Goal: Learn about a topic: Learn about a topic

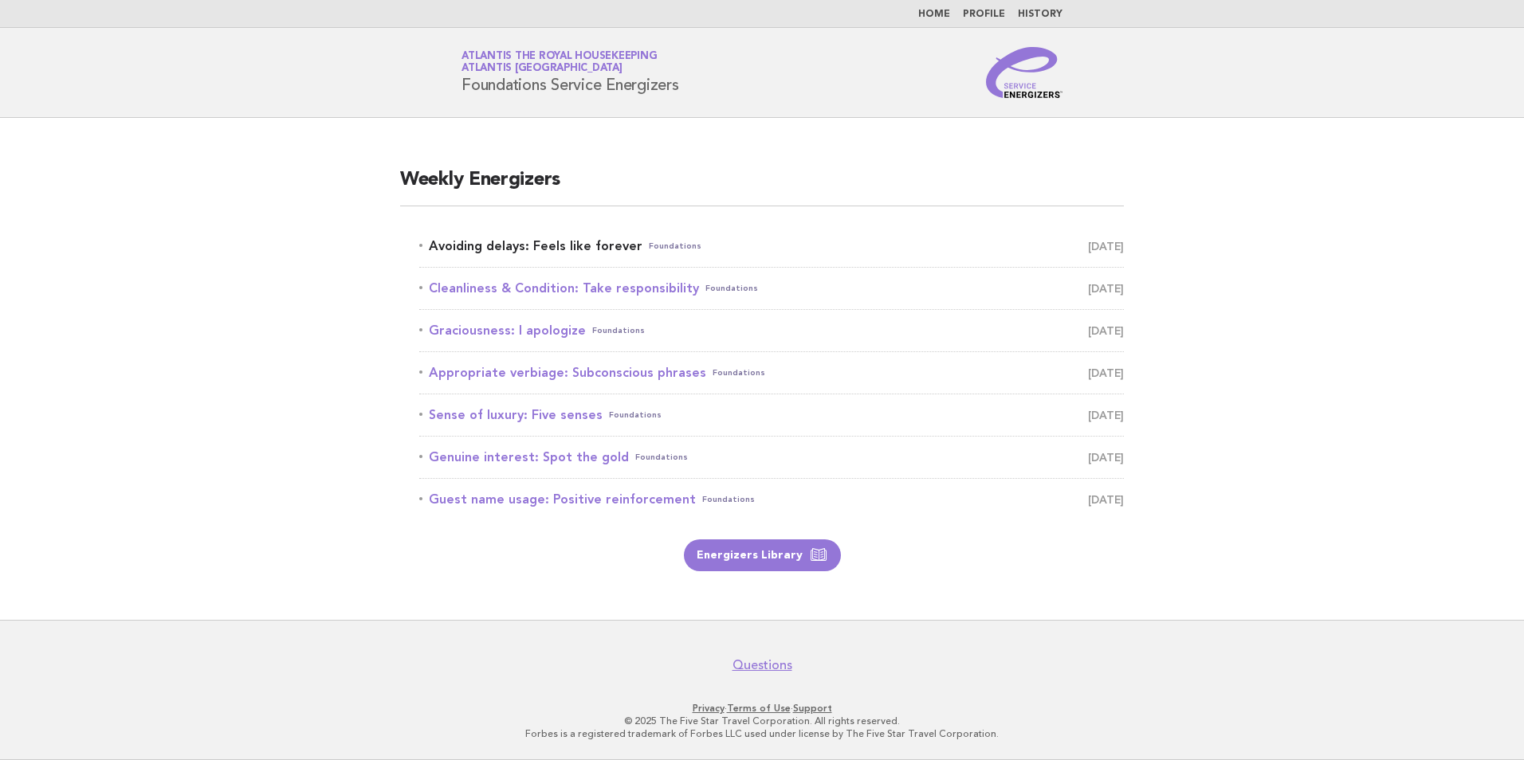
click at [526, 247] on link "Avoiding delays: Feels like forever Foundations September 7" at bounding box center [771, 246] width 705 height 22
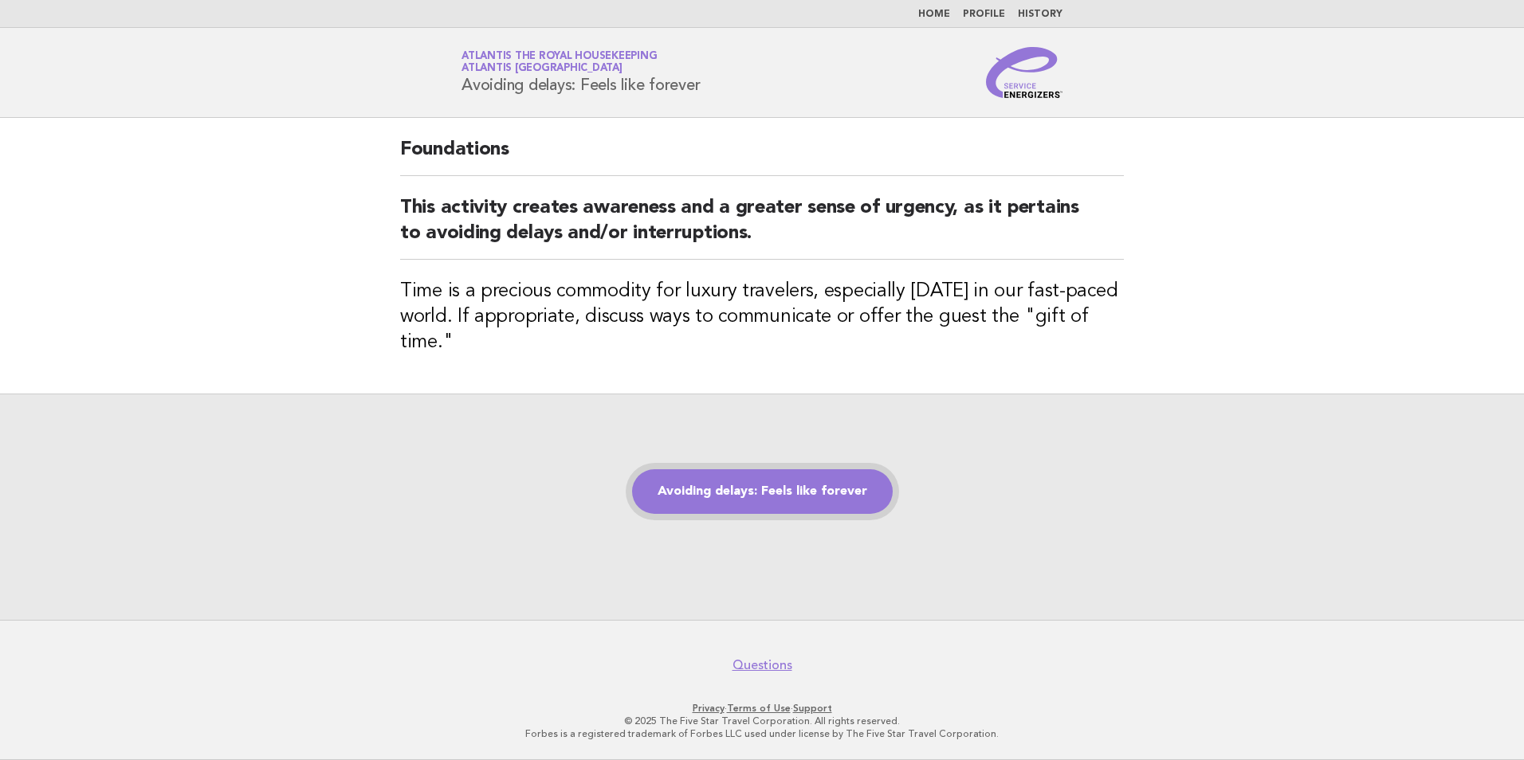
click at [828, 484] on link "Avoiding delays: Feels like forever" at bounding box center [762, 492] width 261 height 45
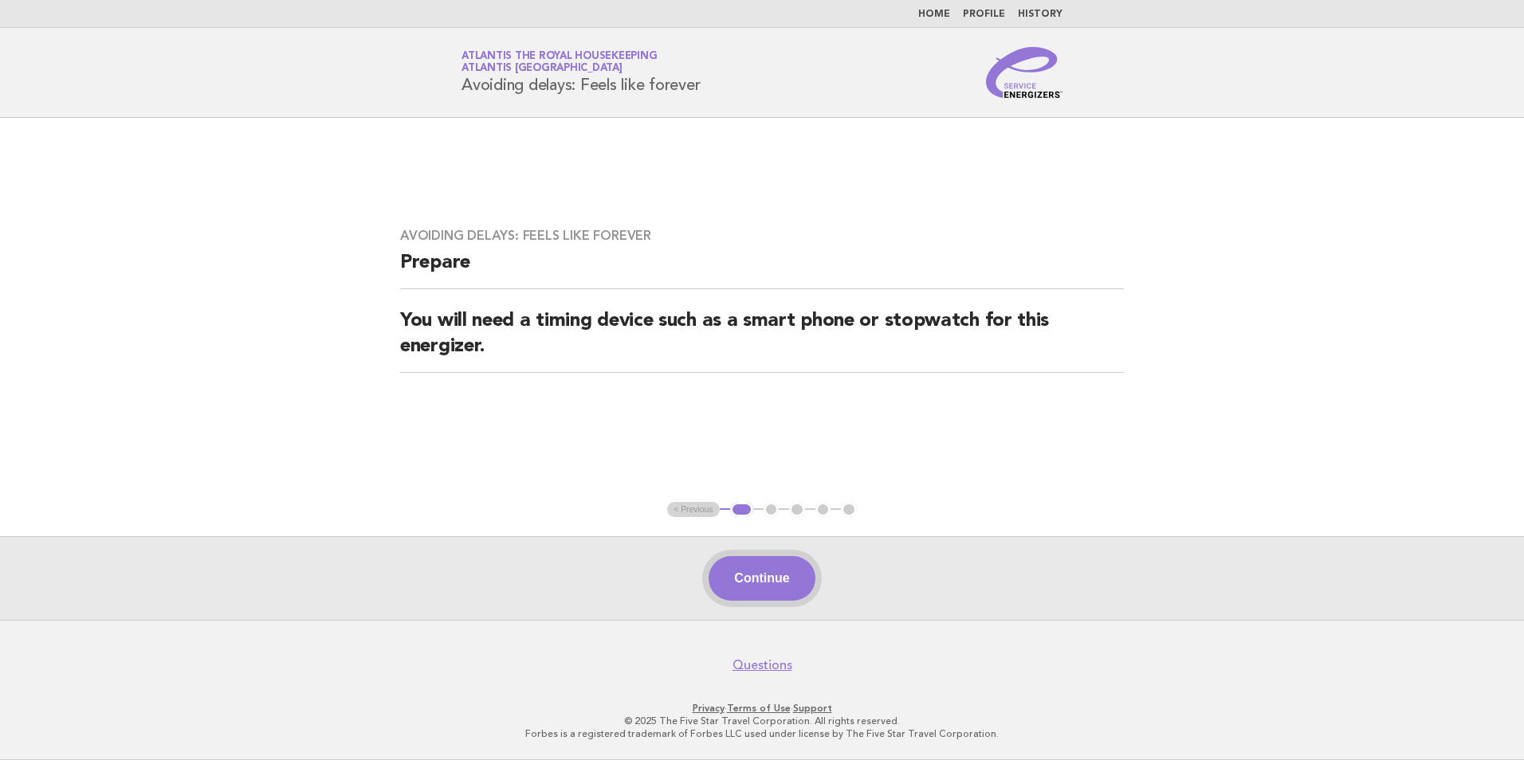
click at [741, 584] on button "Continue" at bounding box center [762, 578] width 106 height 45
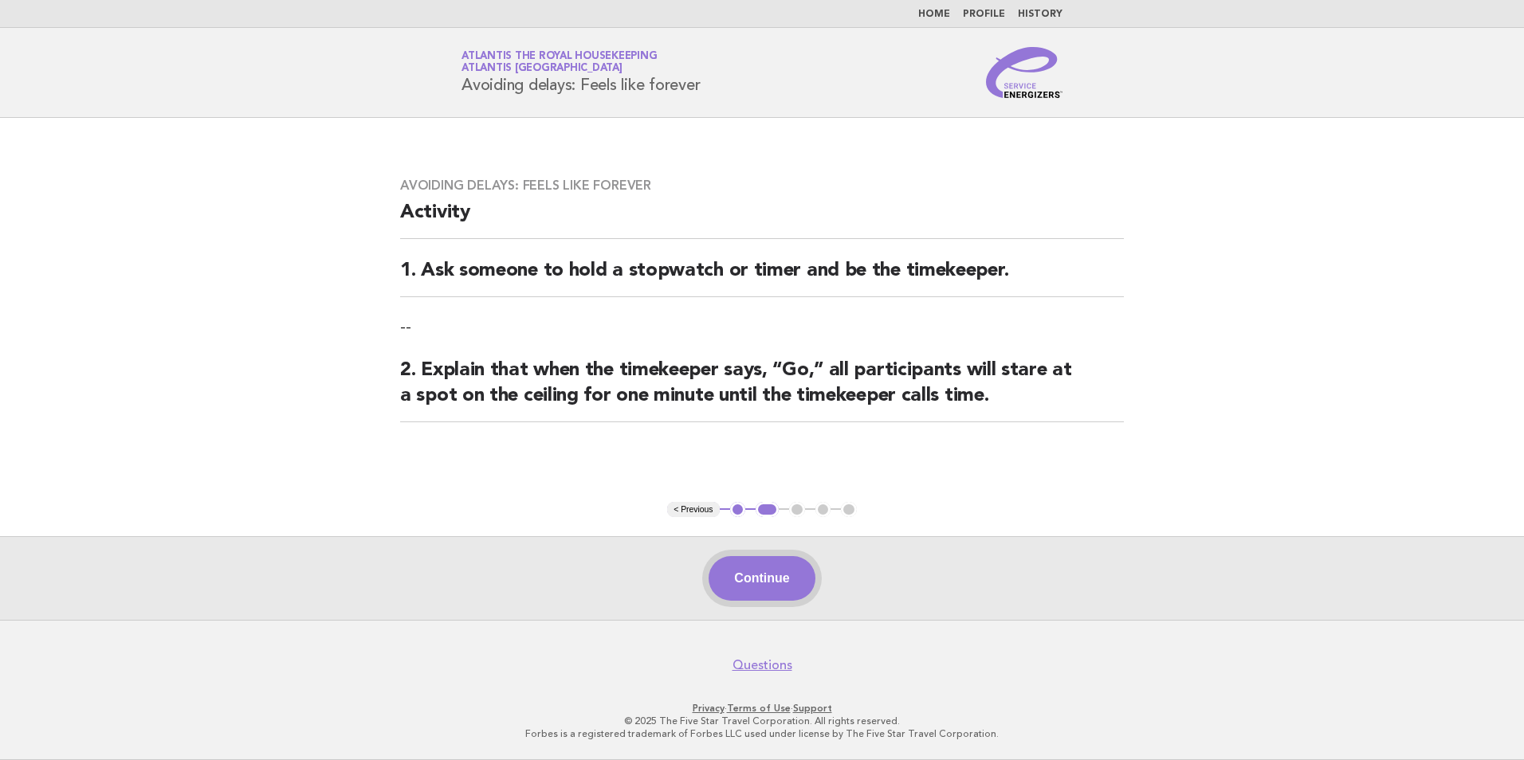
click at [767, 571] on button "Continue" at bounding box center [762, 578] width 106 height 45
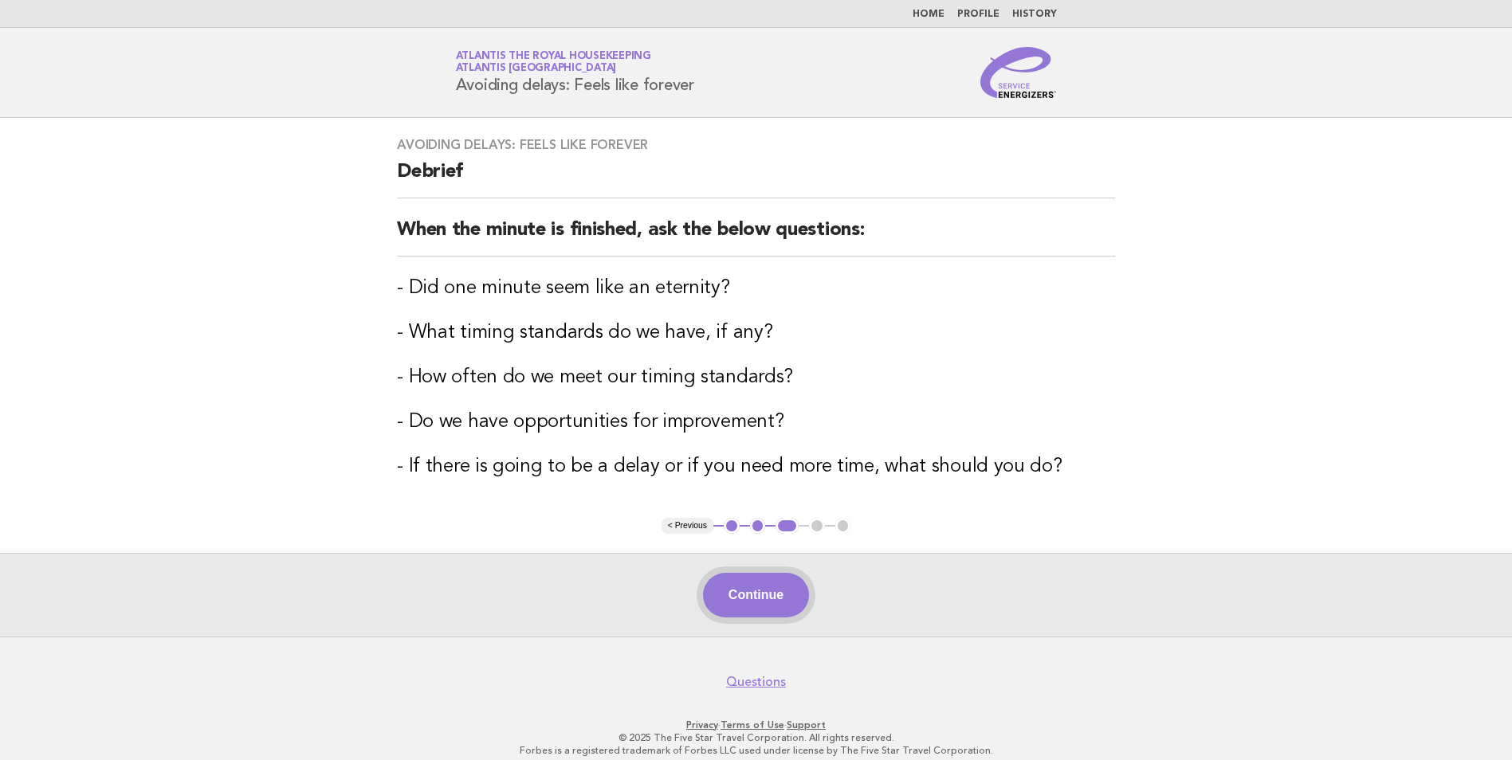
click at [768, 602] on button "Continue" at bounding box center [756, 595] width 106 height 45
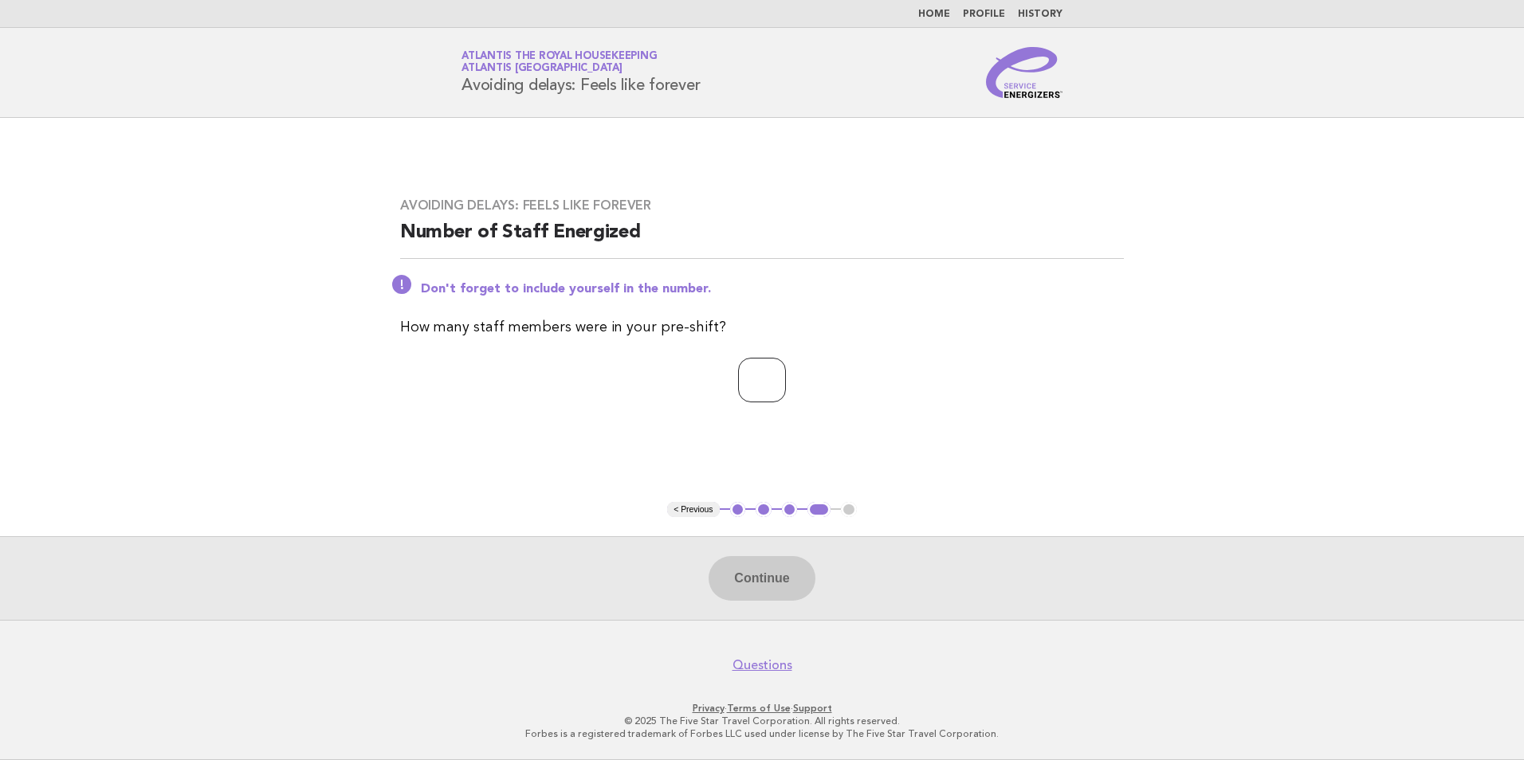
click at [738, 392] on input "number" at bounding box center [762, 380] width 48 height 45
type input "*"
type input "**"
click at [776, 577] on button "Continue" at bounding box center [762, 578] width 106 height 45
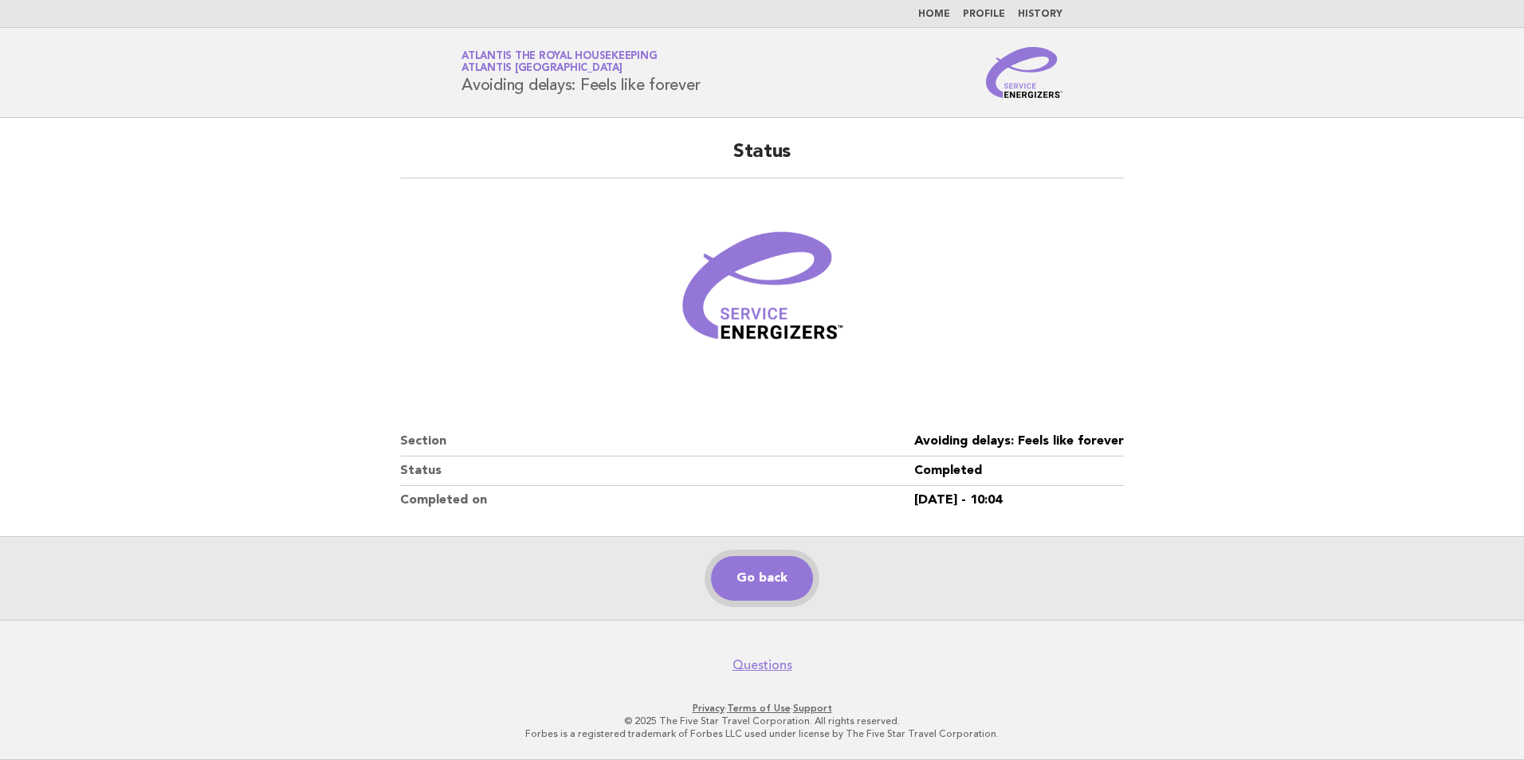
click at [725, 580] on link "Go back" at bounding box center [762, 578] width 102 height 45
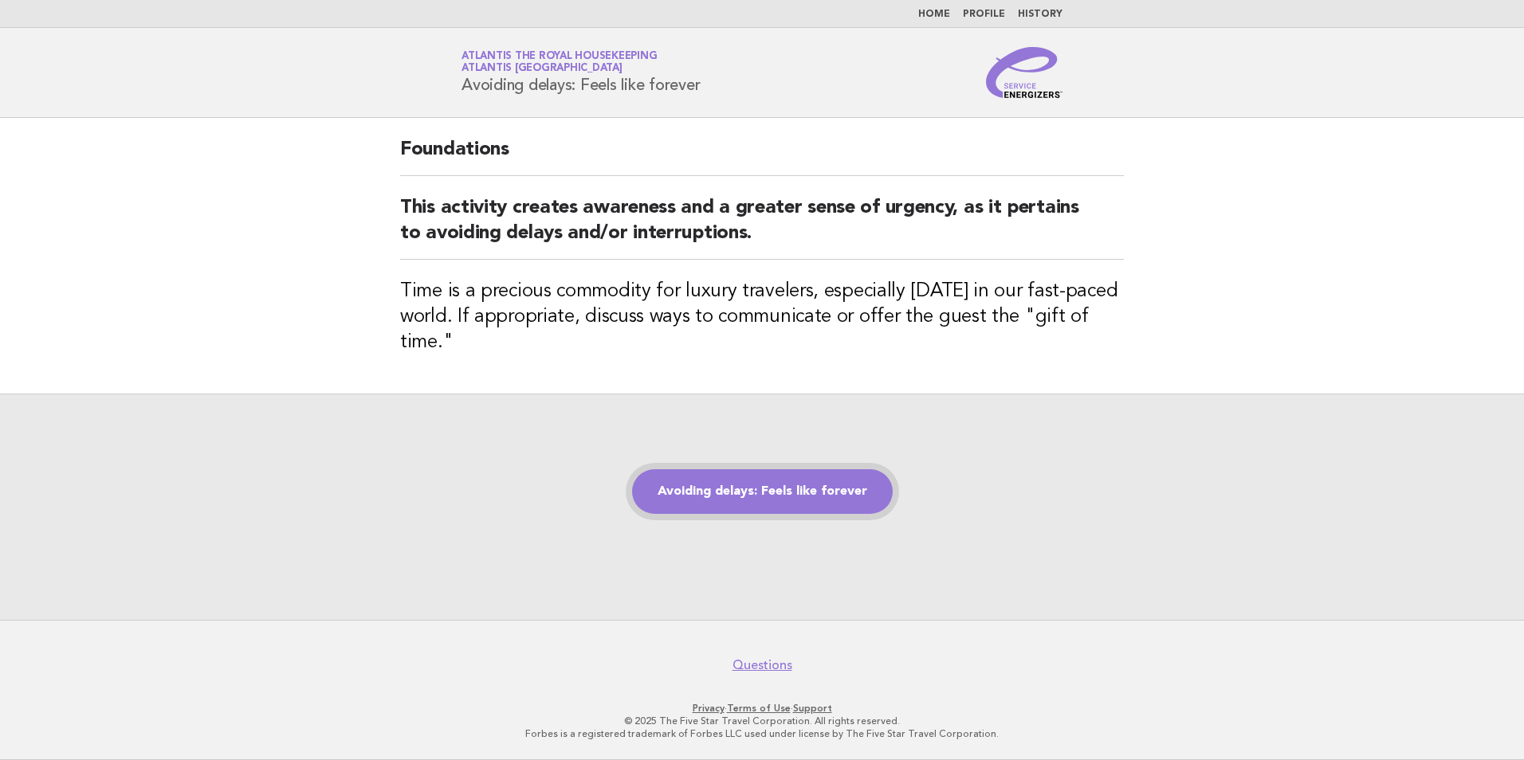
click at [737, 485] on link "Avoiding delays: Feels like forever" at bounding box center [762, 492] width 261 height 45
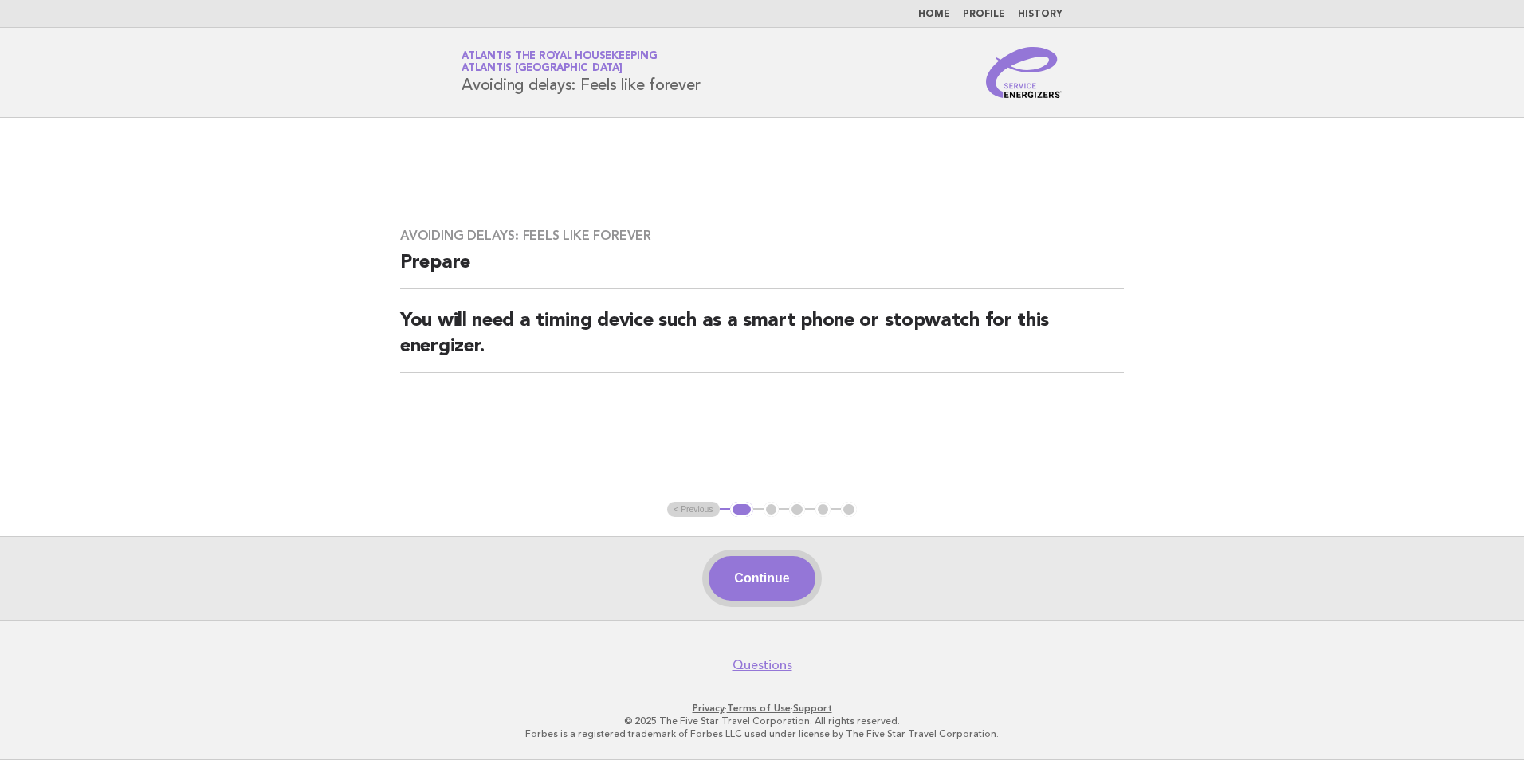
click at [754, 589] on button "Continue" at bounding box center [762, 578] width 106 height 45
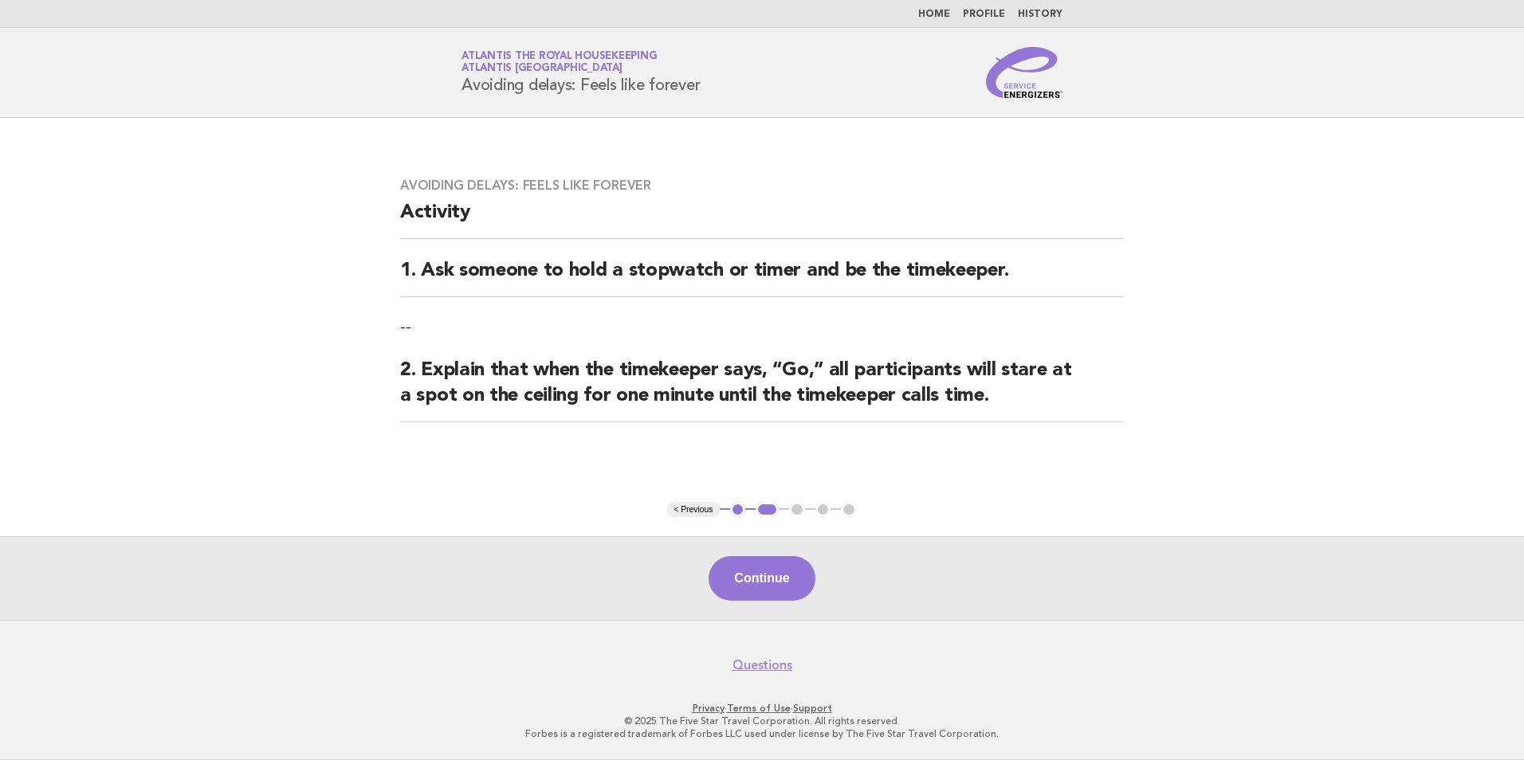
click at [754, 589] on button "Continue" at bounding box center [762, 578] width 106 height 45
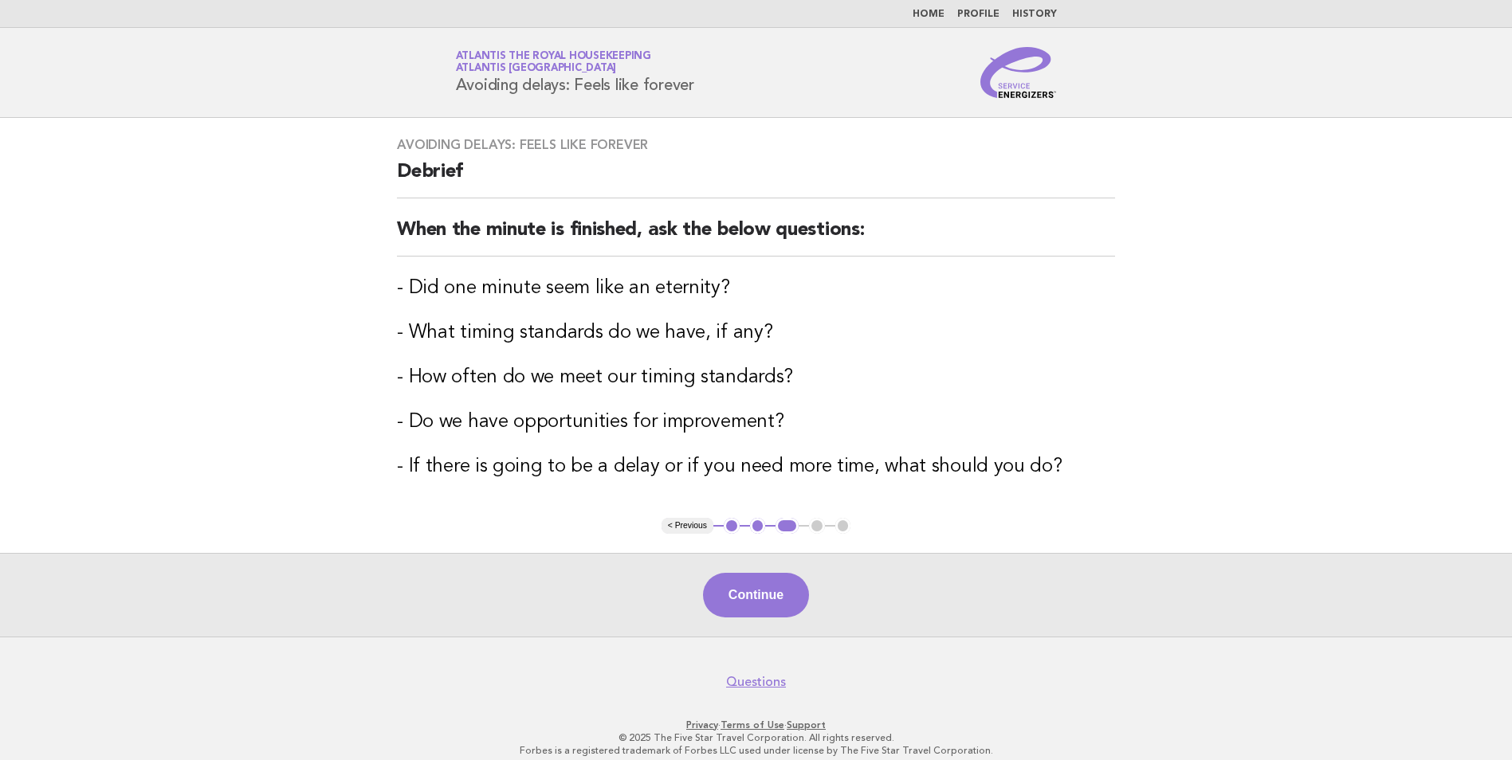
click at [754, 589] on button "Continue" at bounding box center [756, 595] width 106 height 45
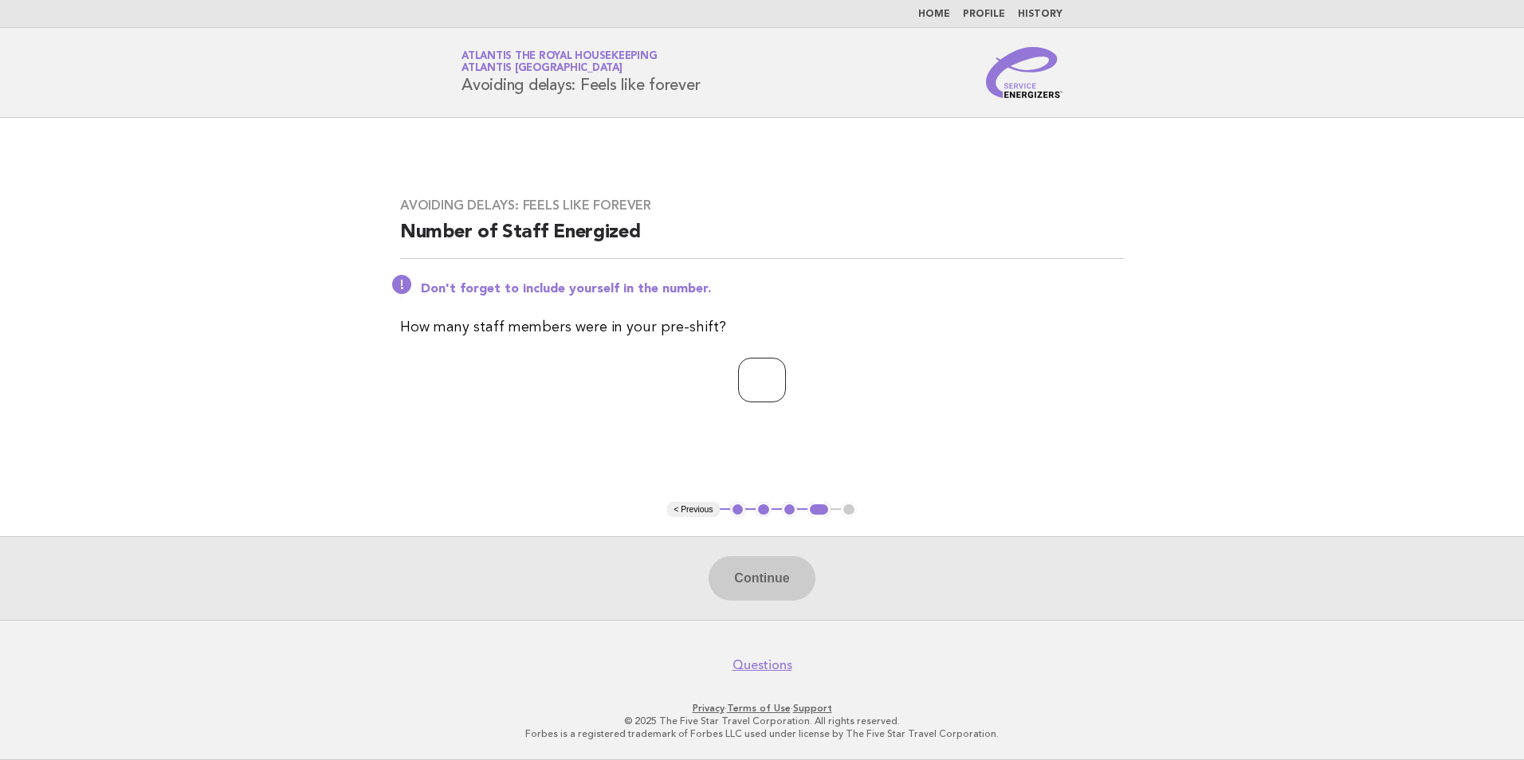
click at [738, 395] on input "number" at bounding box center [762, 380] width 48 height 45
type input "**"
click at [769, 571] on button "Continue" at bounding box center [762, 578] width 106 height 45
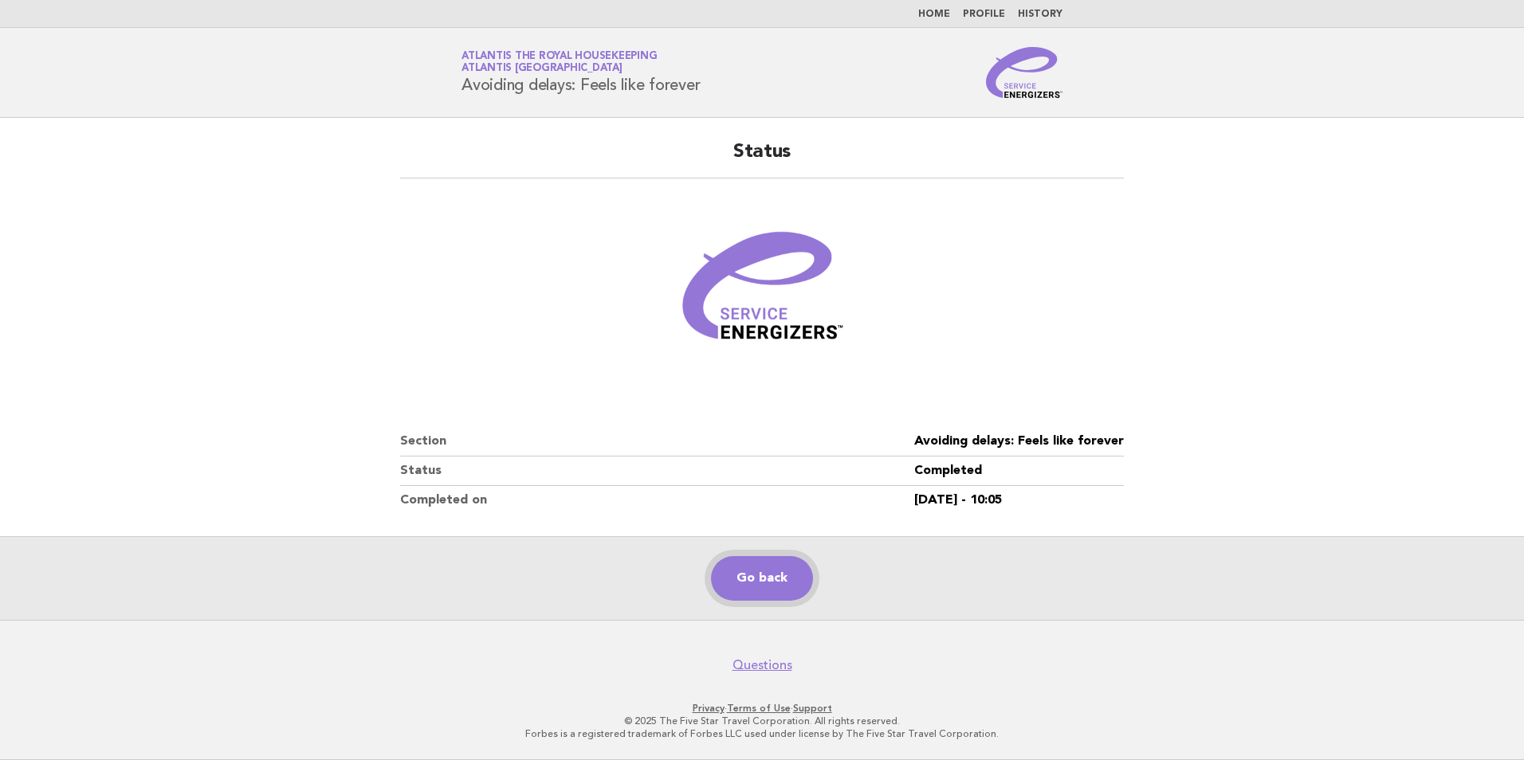
click at [779, 578] on link "Go back" at bounding box center [762, 578] width 102 height 45
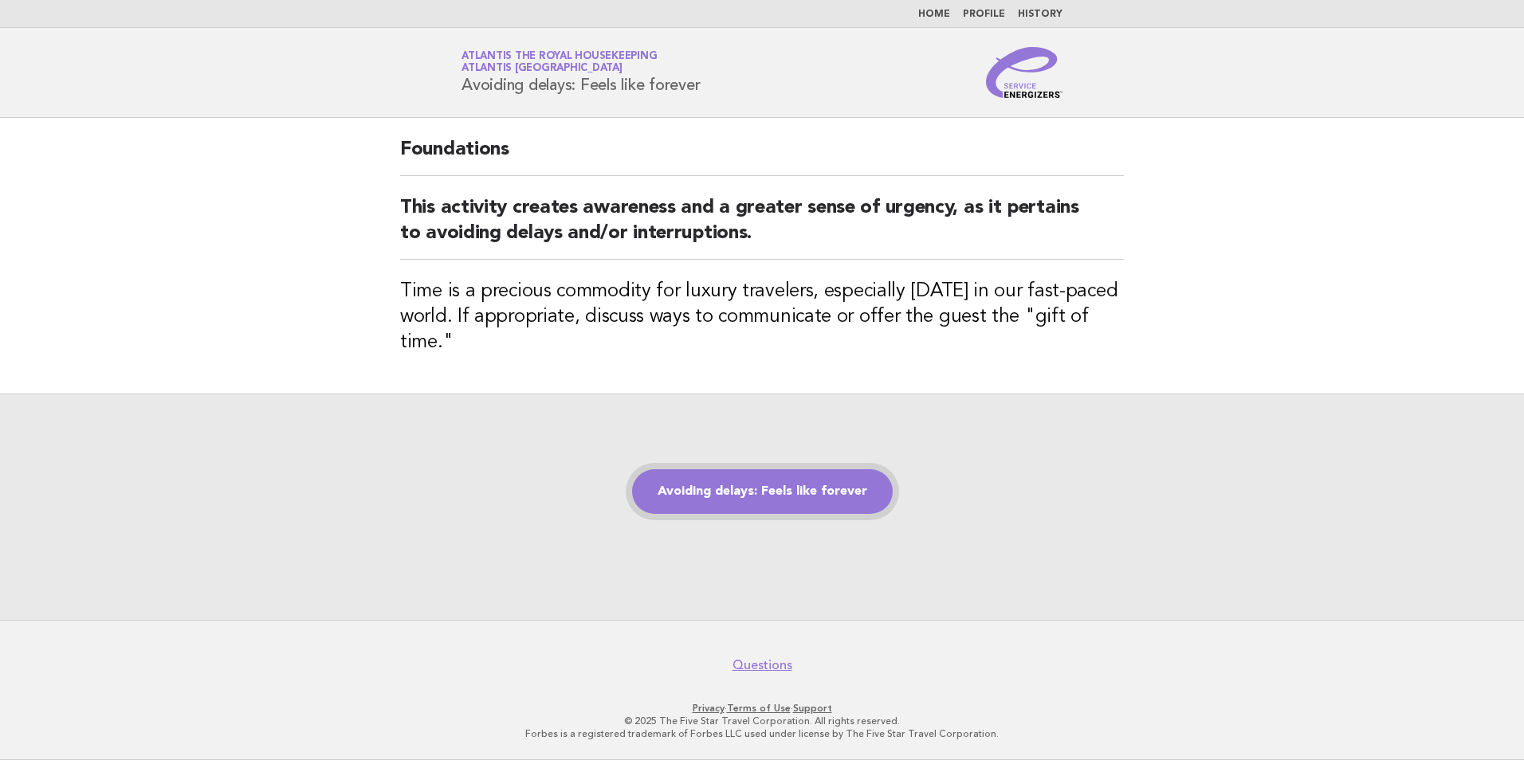
click at [768, 503] on link "Avoiding delays: Feels like forever" at bounding box center [762, 492] width 261 height 45
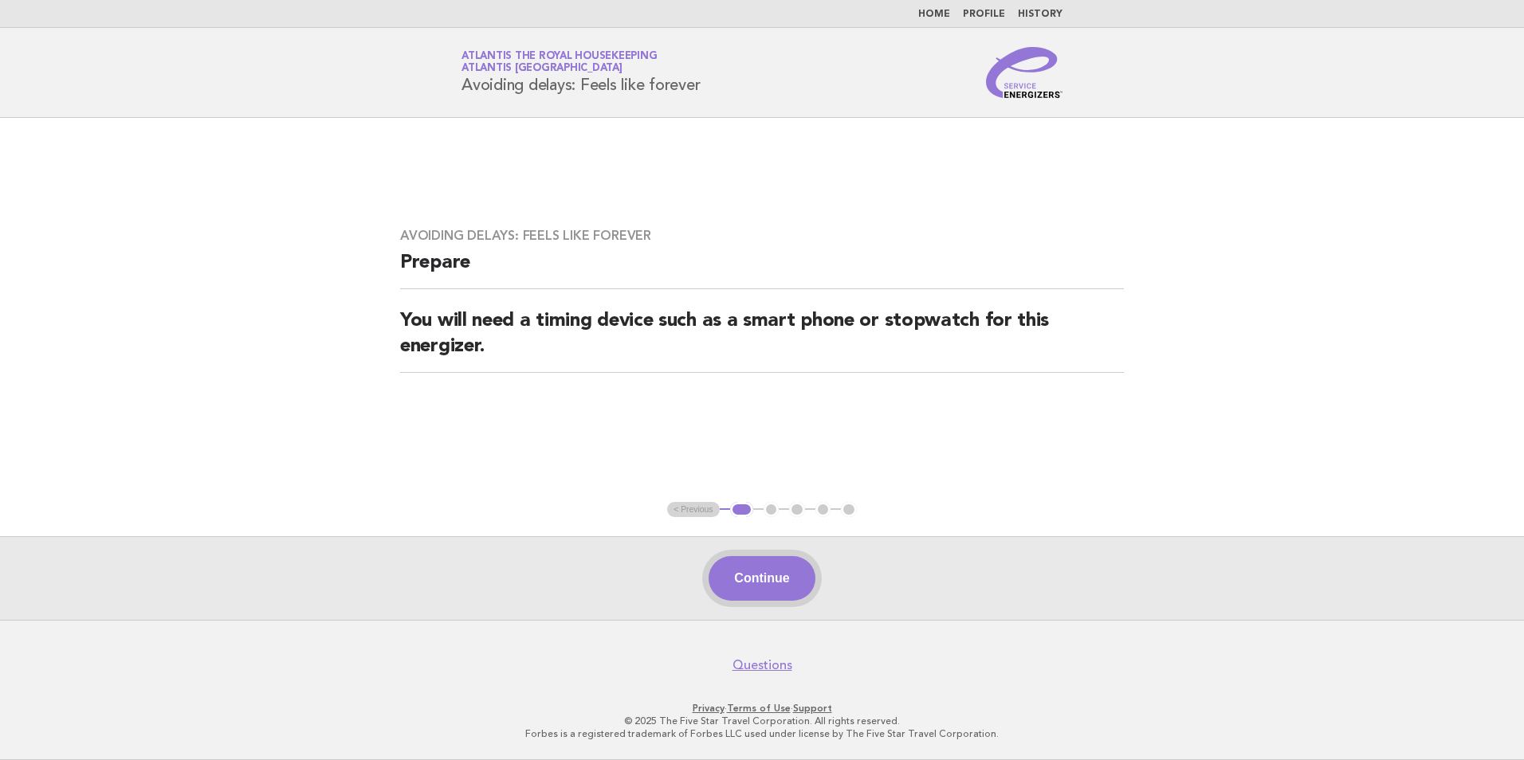
click at [767, 577] on button "Continue" at bounding box center [762, 578] width 106 height 45
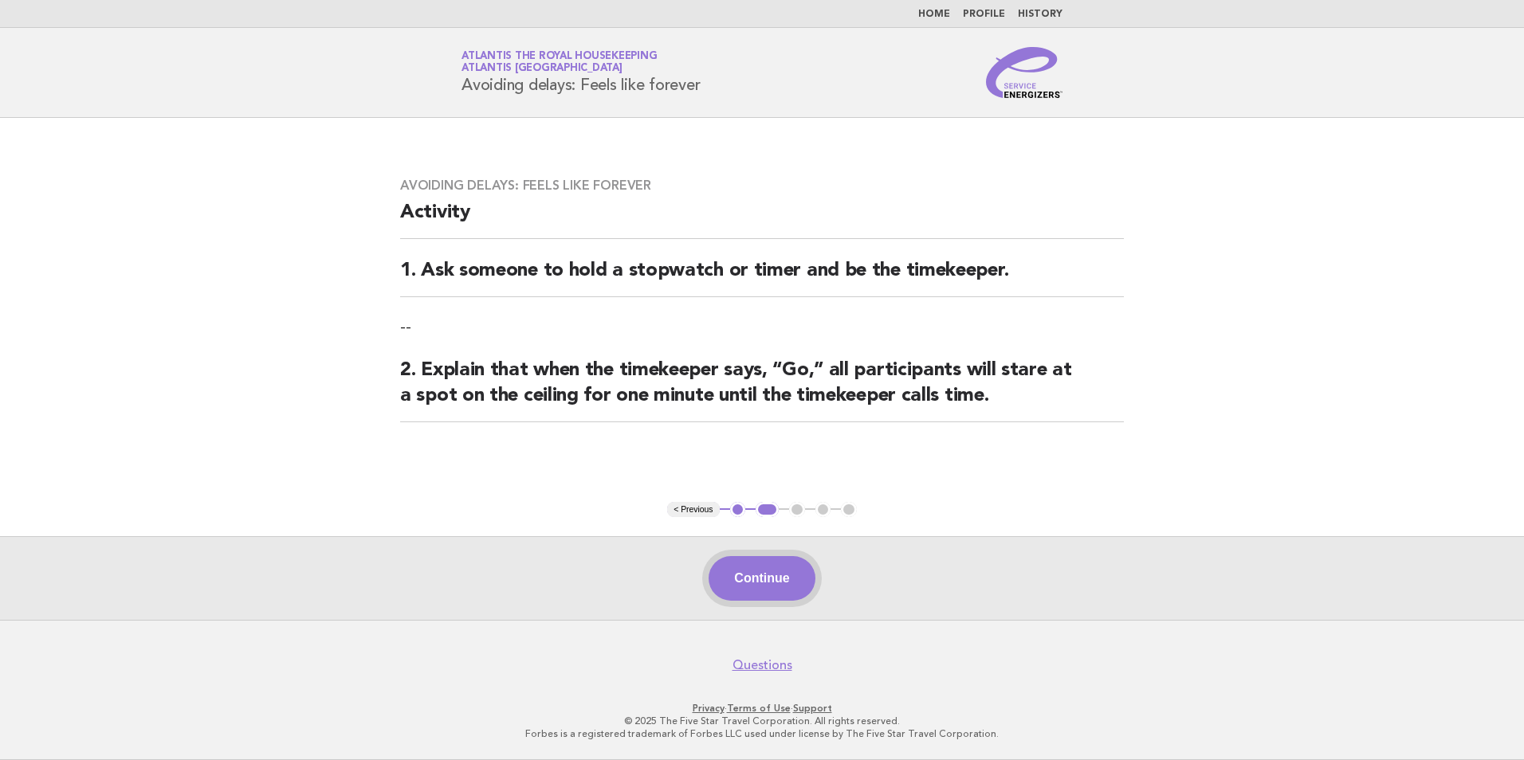
click at [771, 571] on button "Continue" at bounding box center [762, 578] width 106 height 45
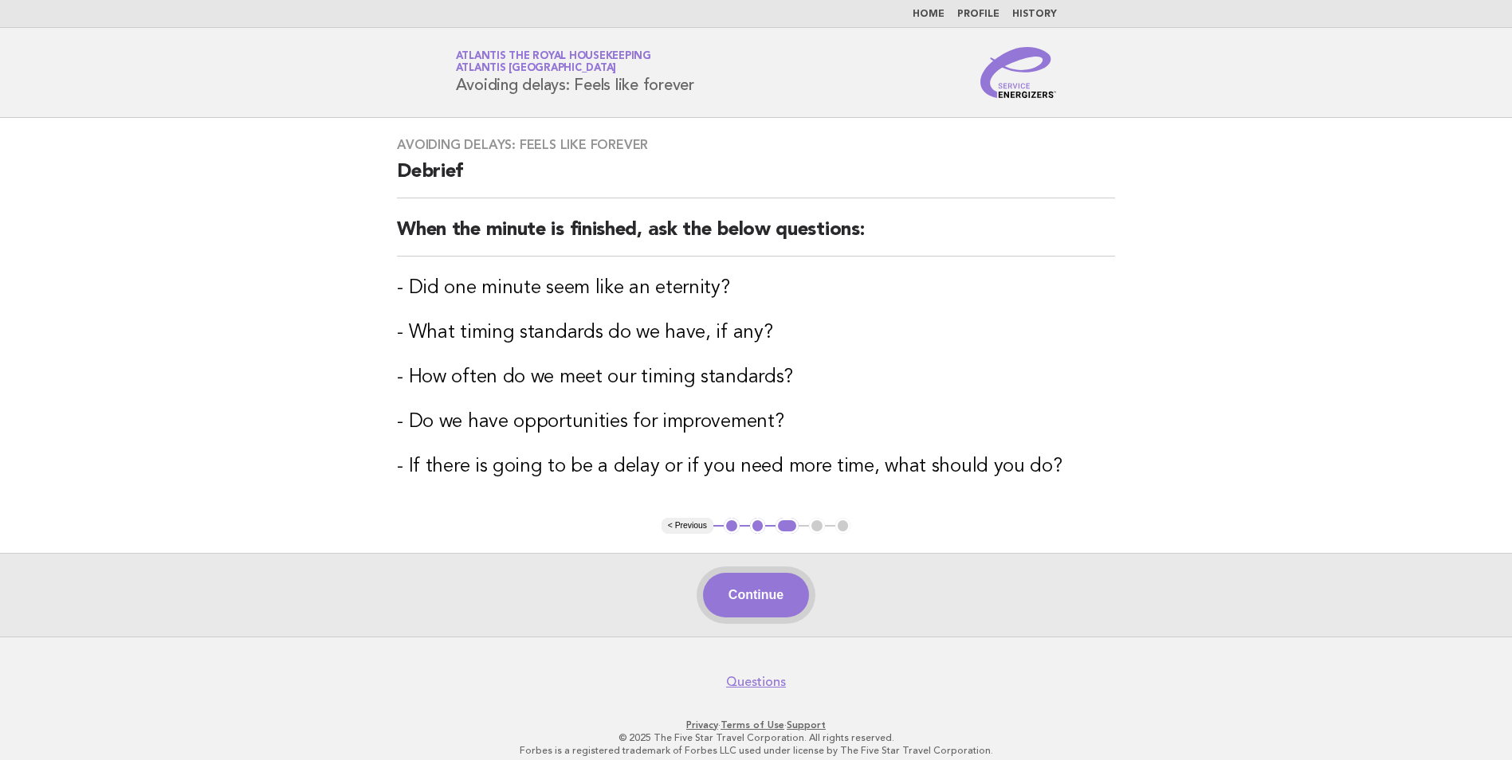
click at [760, 593] on button "Continue" at bounding box center [756, 595] width 106 height 45
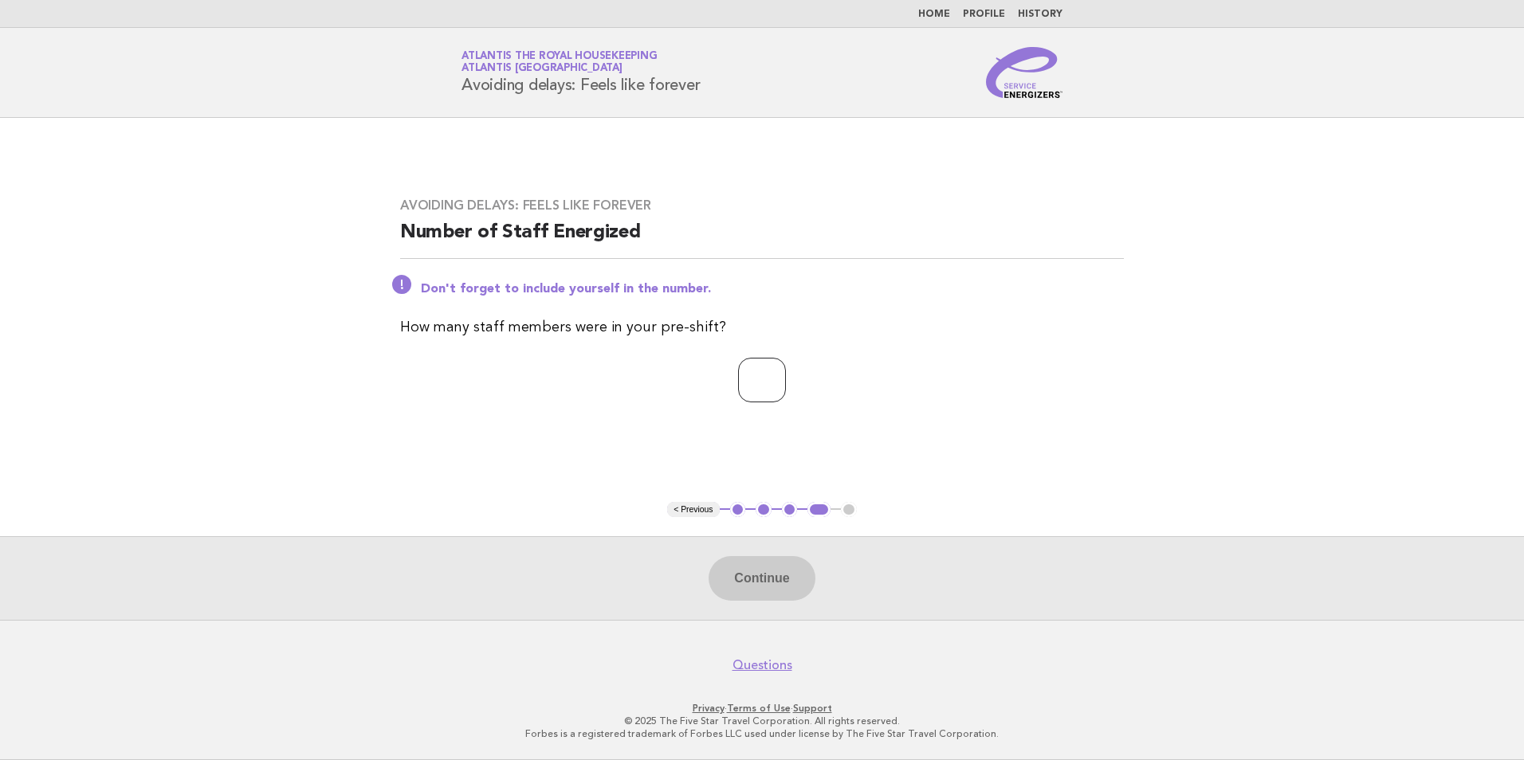
click at [786, 380] on input "*" at bounding box center [762, 380] width 48 height 45
type input "*"
click at [786, 372] on input "*" at bounding box center [762, 380] width 48 height 45
type input "**"
click at [771, 588] on button "Continue" at bounding box center [762, 578] width 106 height 45
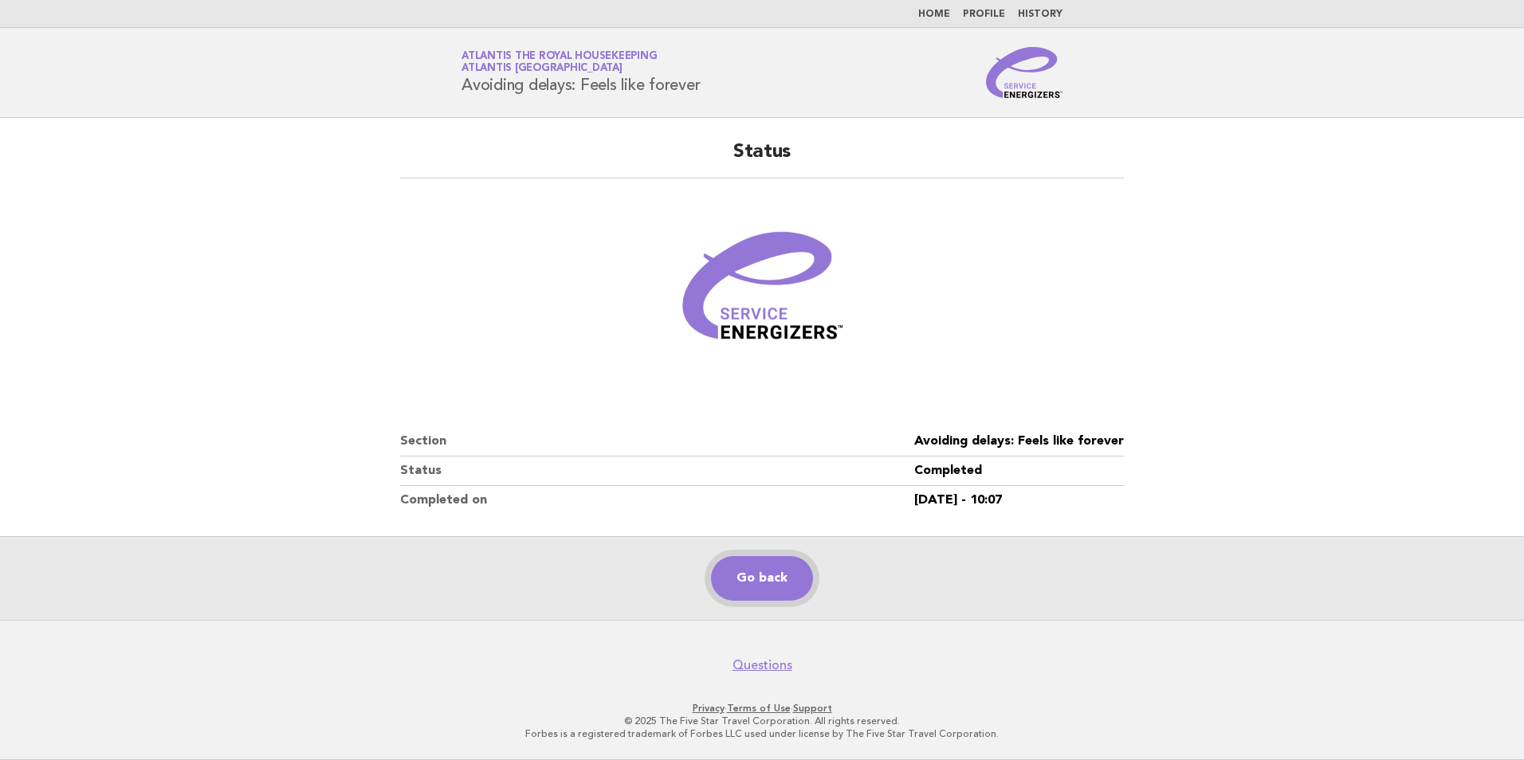
click at [775, 584] on link "Go back" at bounding box center [762, 578] width 102 height 45
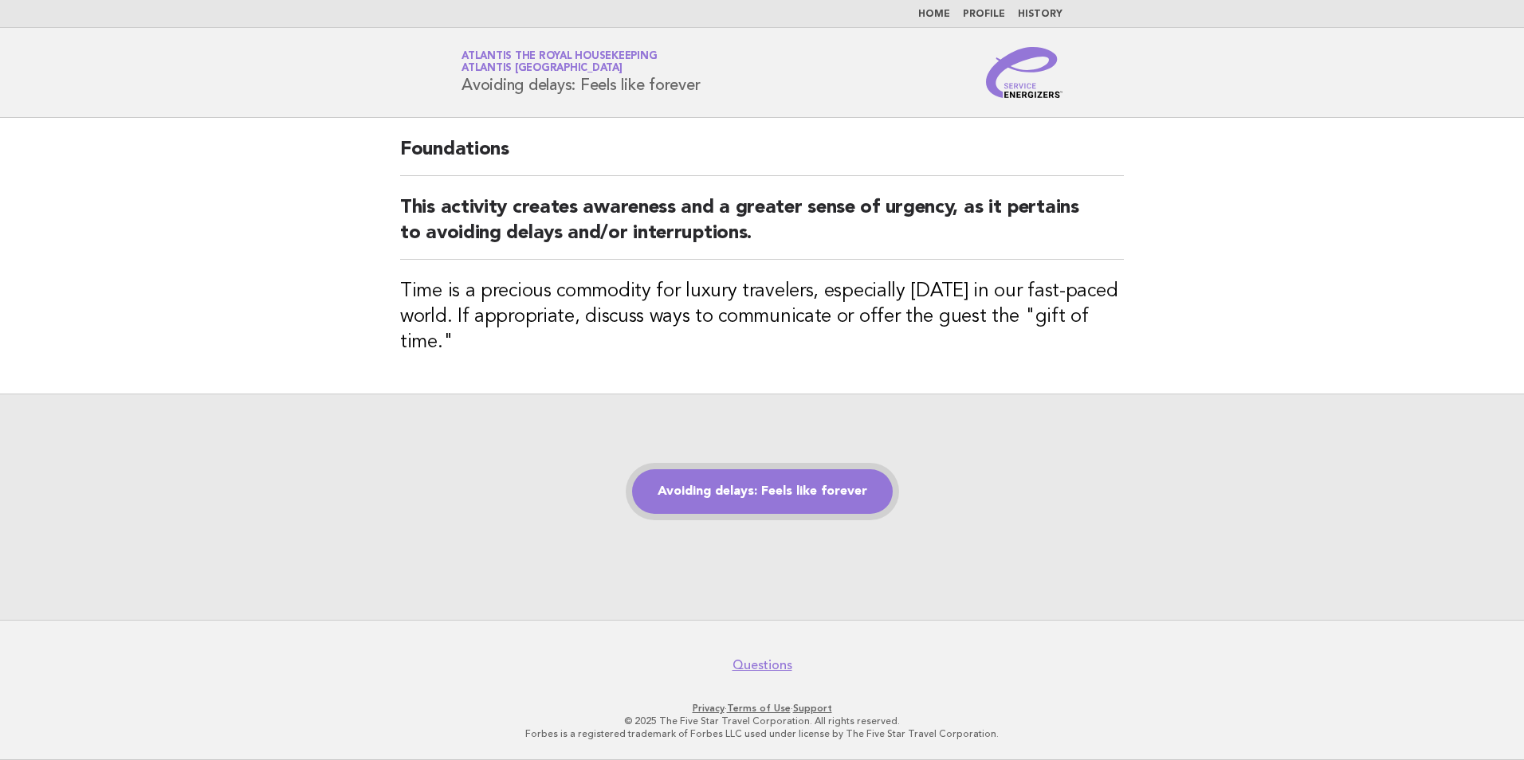
click at [834, 476] on link "Avoiding delays: Feels like forever" at bounding box center [762, 492] width 261 height 45
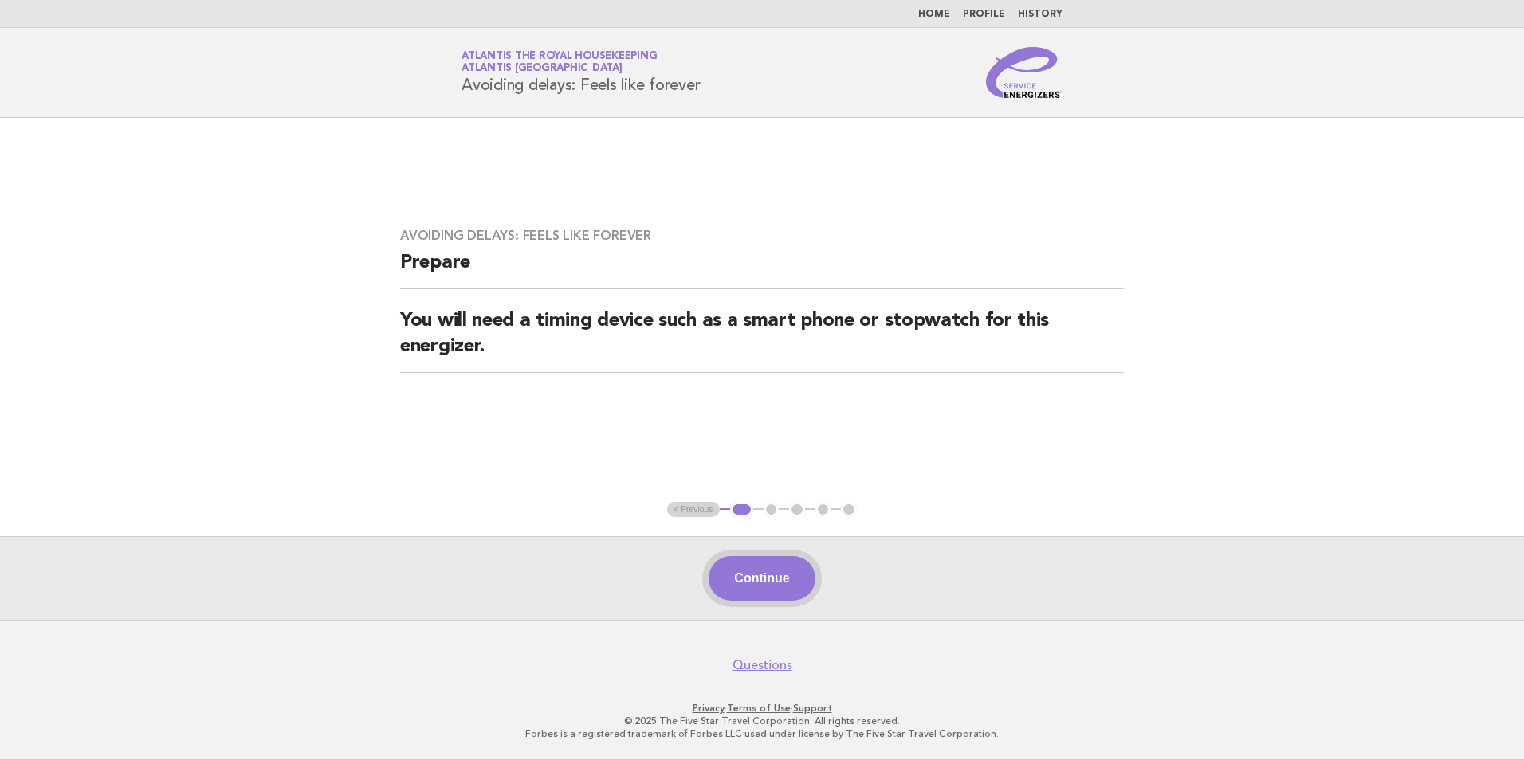
click at [782, 582] on button "Continue" at bounding box center [762, 578] width 106 height 45
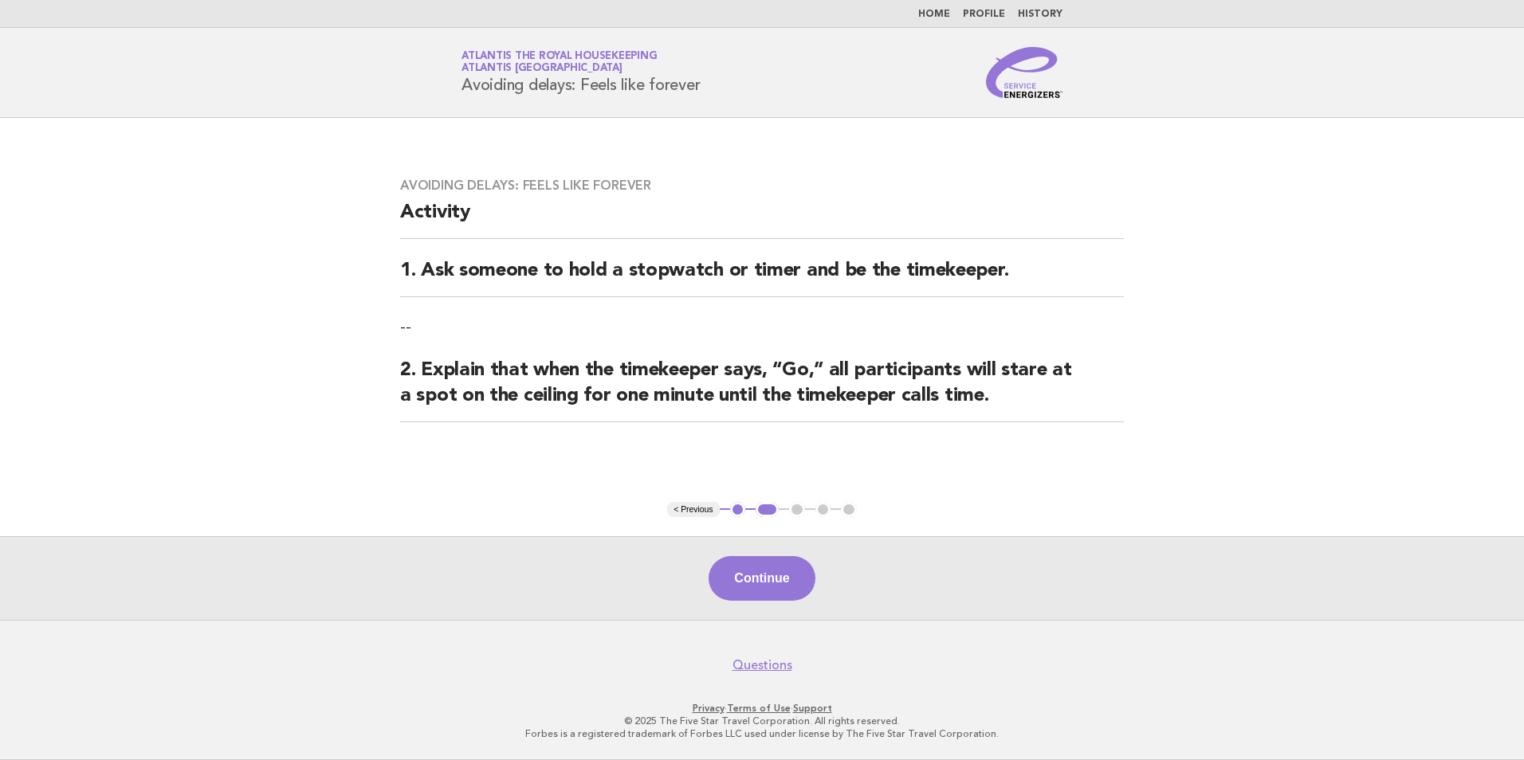
click at [782, 582] on button "Continue" at bounding box center [762, 578] width 106 height 45
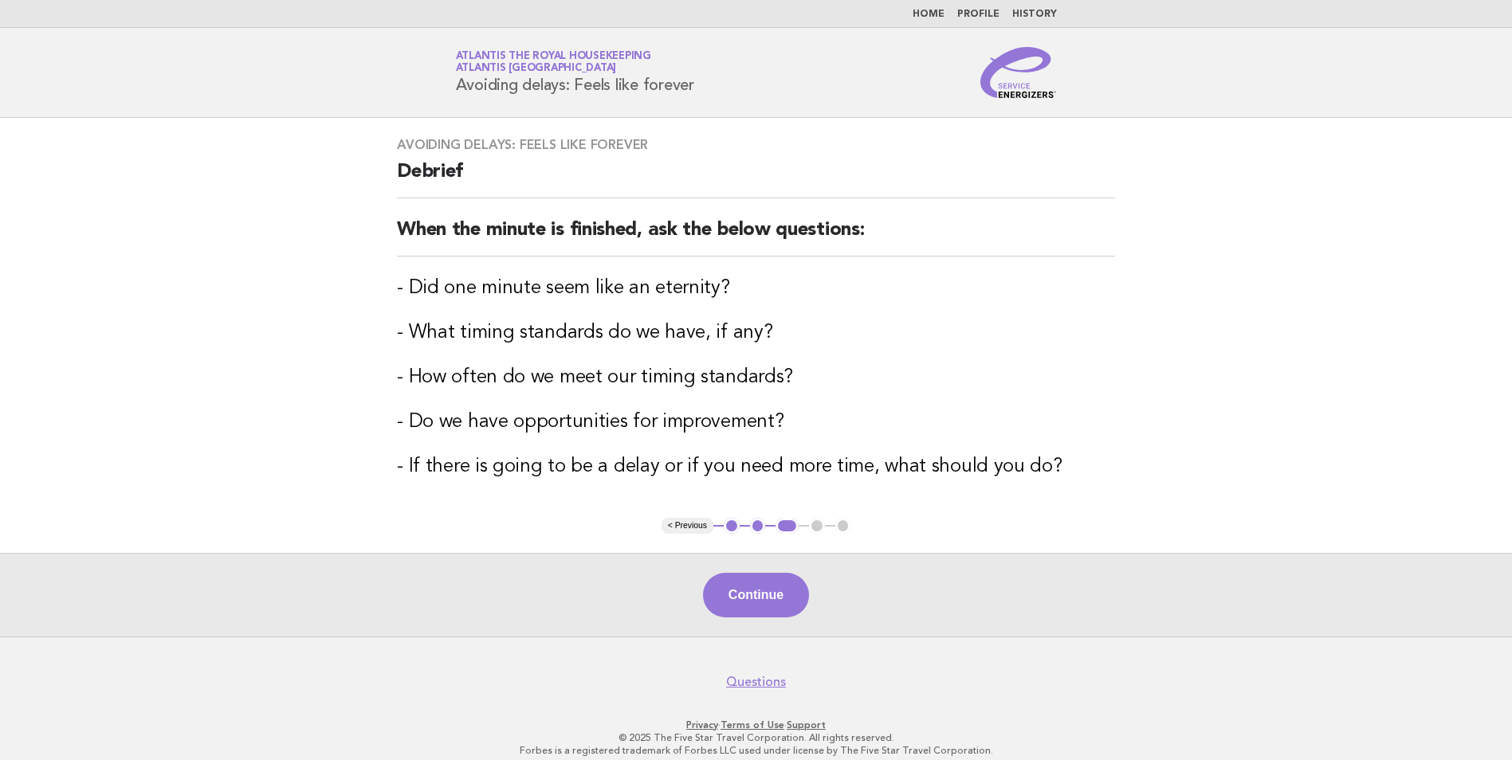
click at [782, 582] on button "Continue" at bounding box center [756, 595] width 106 height 45
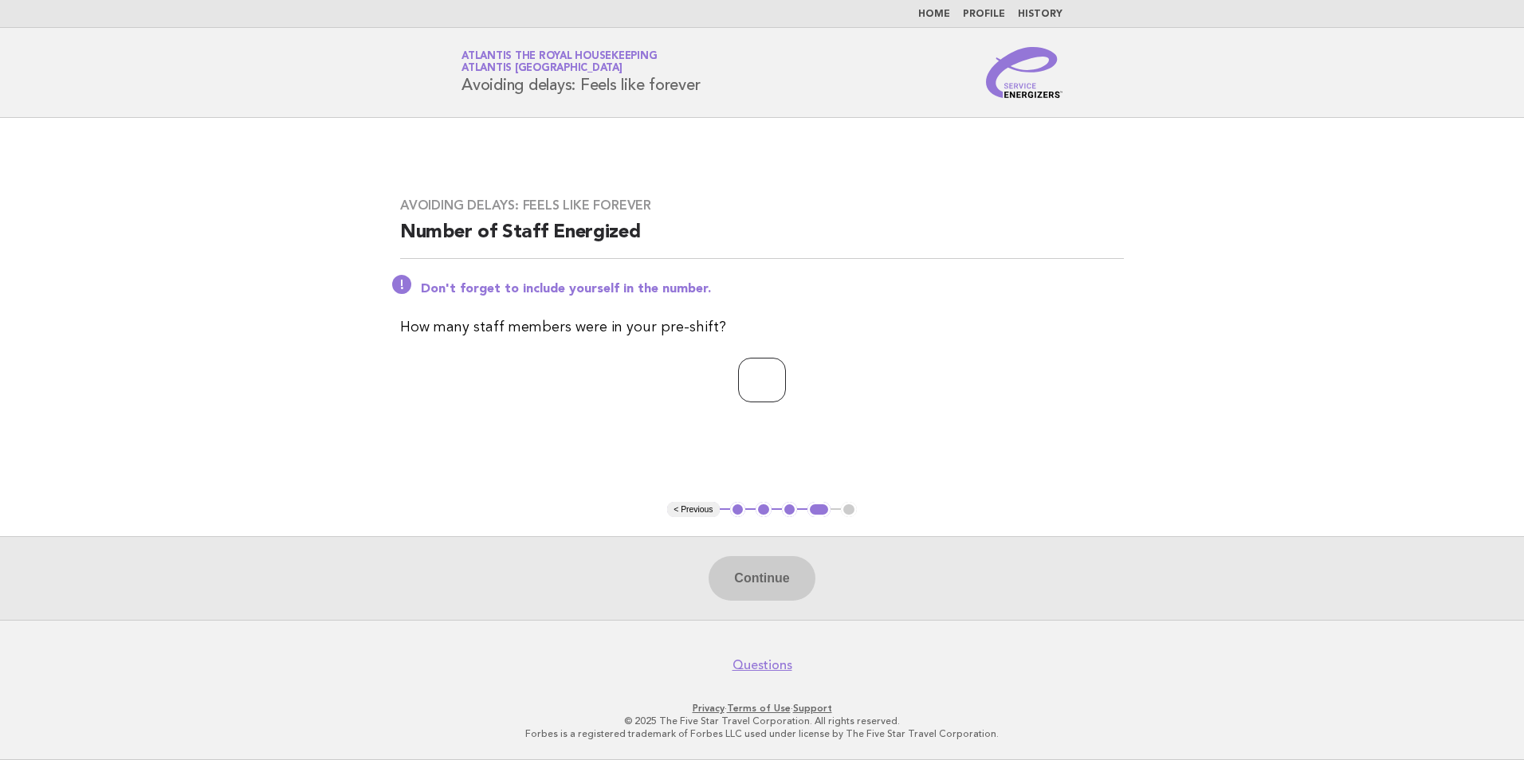
click at [749, 371] on input "number" at bounding box center [762, 380] width 48 height 45
type input "**"
click at [787, 591] on button "Continue" at bounding box center [762, 578] width 106 height 45
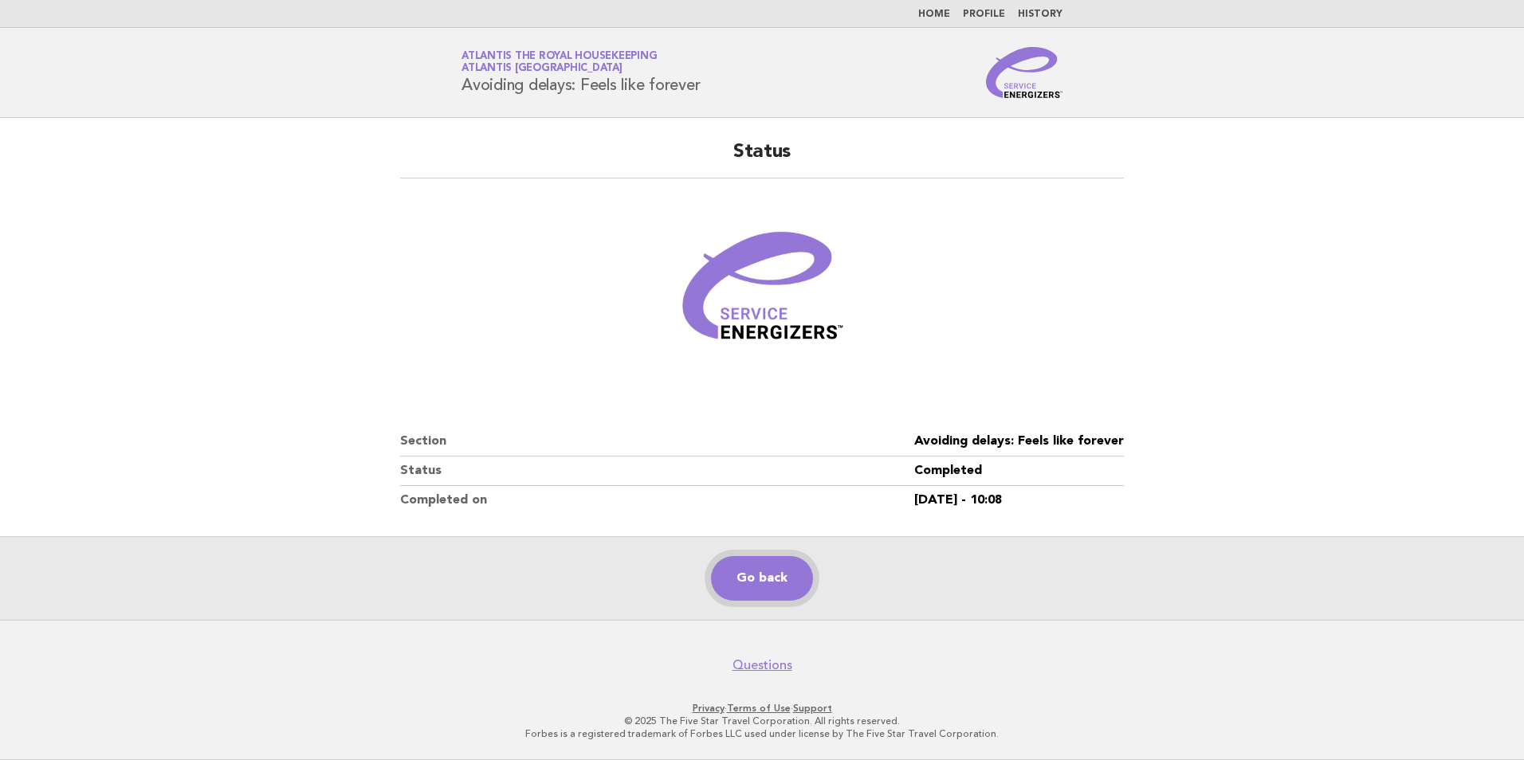
click at [784, 582] on link "Go back" at bounding box center [762, 578] width 102 height 45
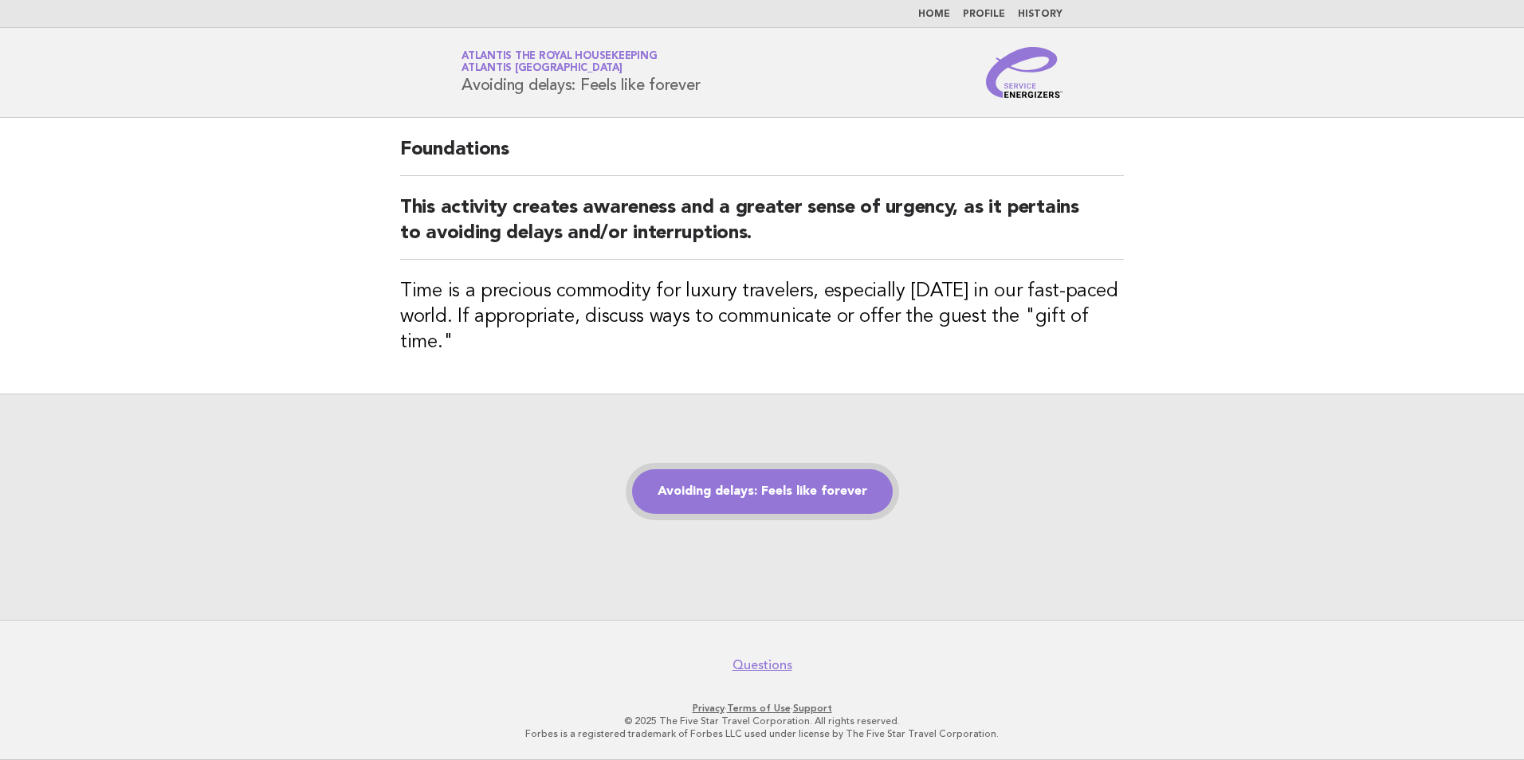
click at [705, 489] on link "Avoiding delays: Feels like forever" at bounding box center [762, 492] width 261 height 45
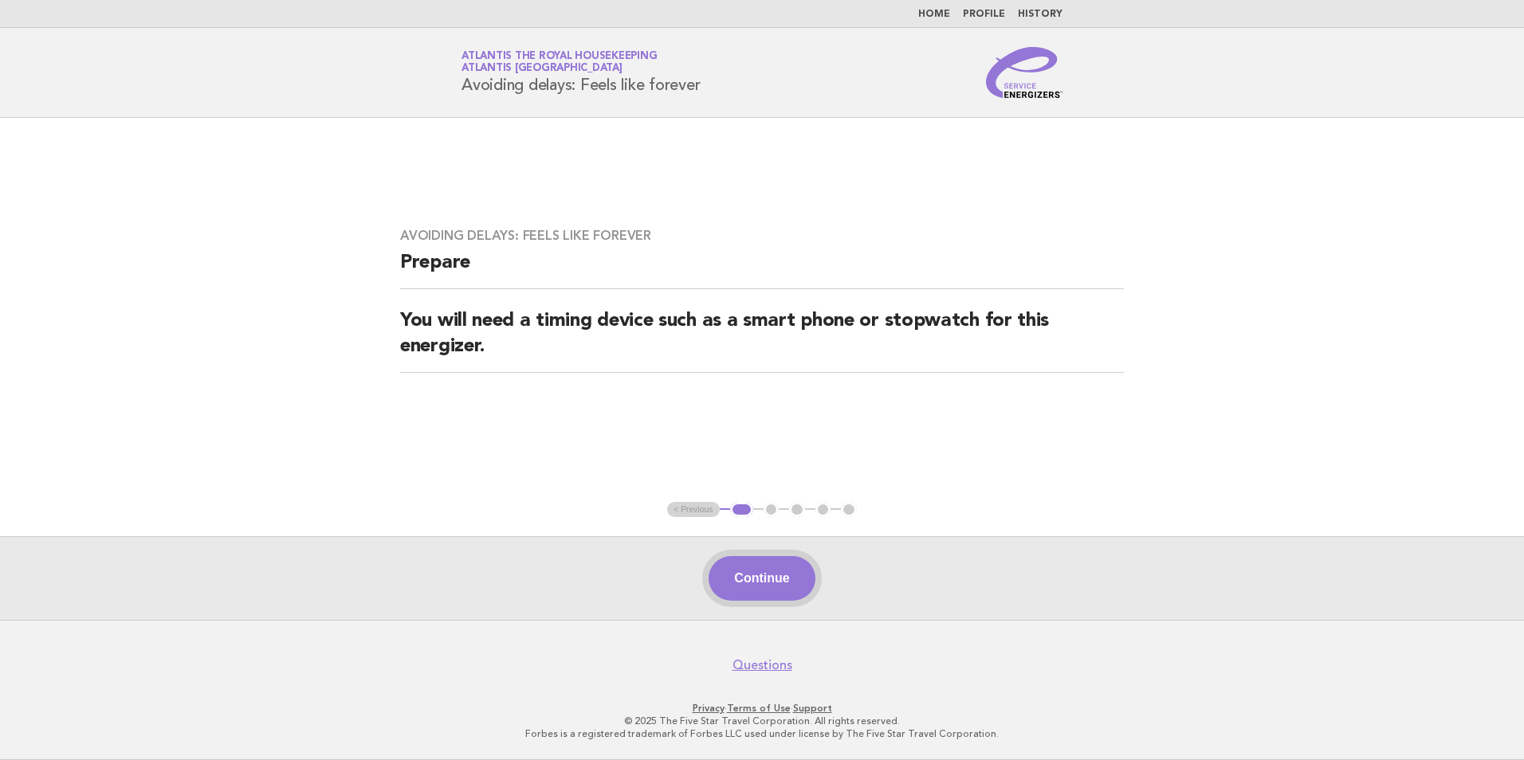
click at [757, 587] on button "Continue" at bounding box center [762, 578] width 106 height 45
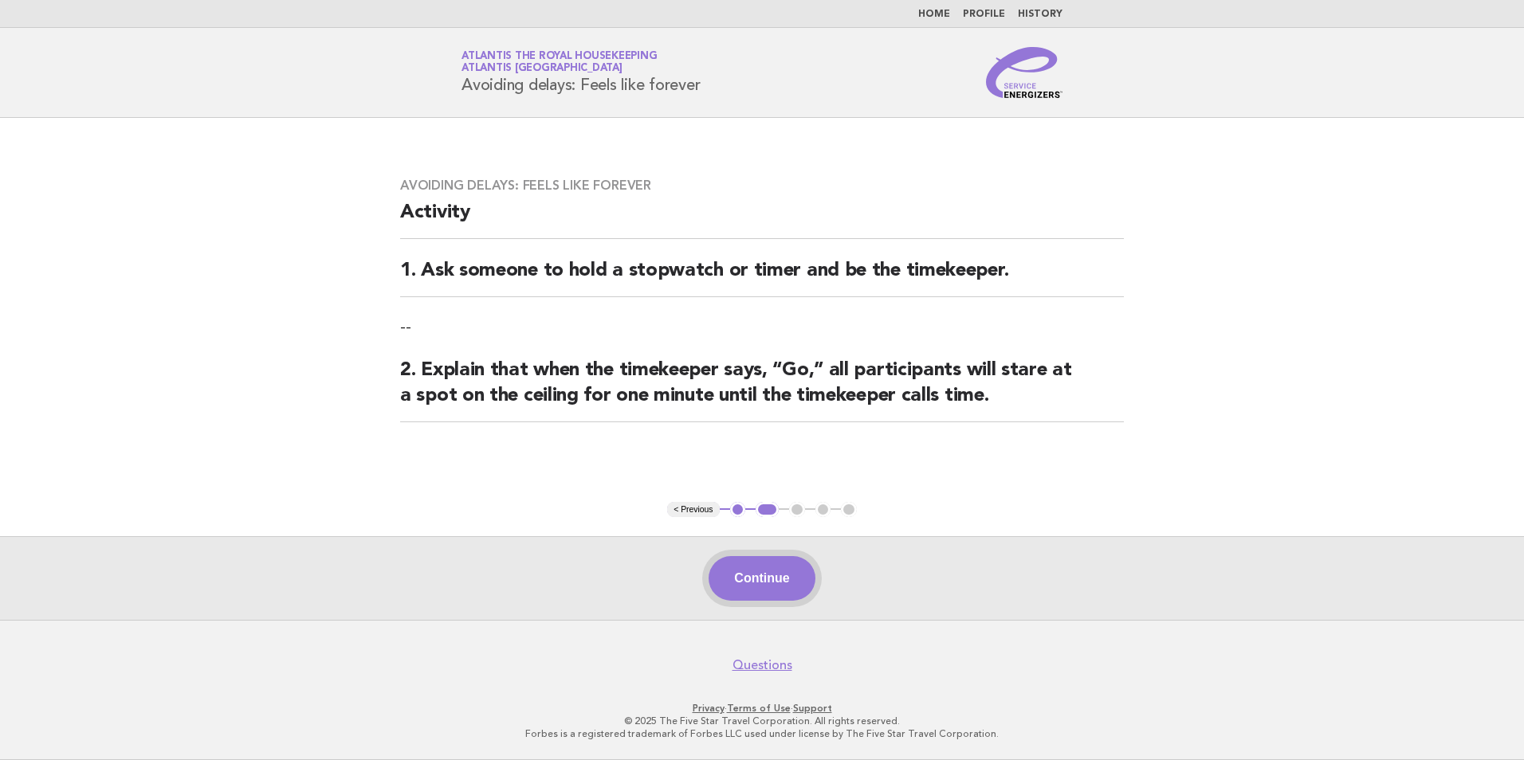
click at [751, 567] on button "Continue" at bounding box center [762, 578] width 106 height 45
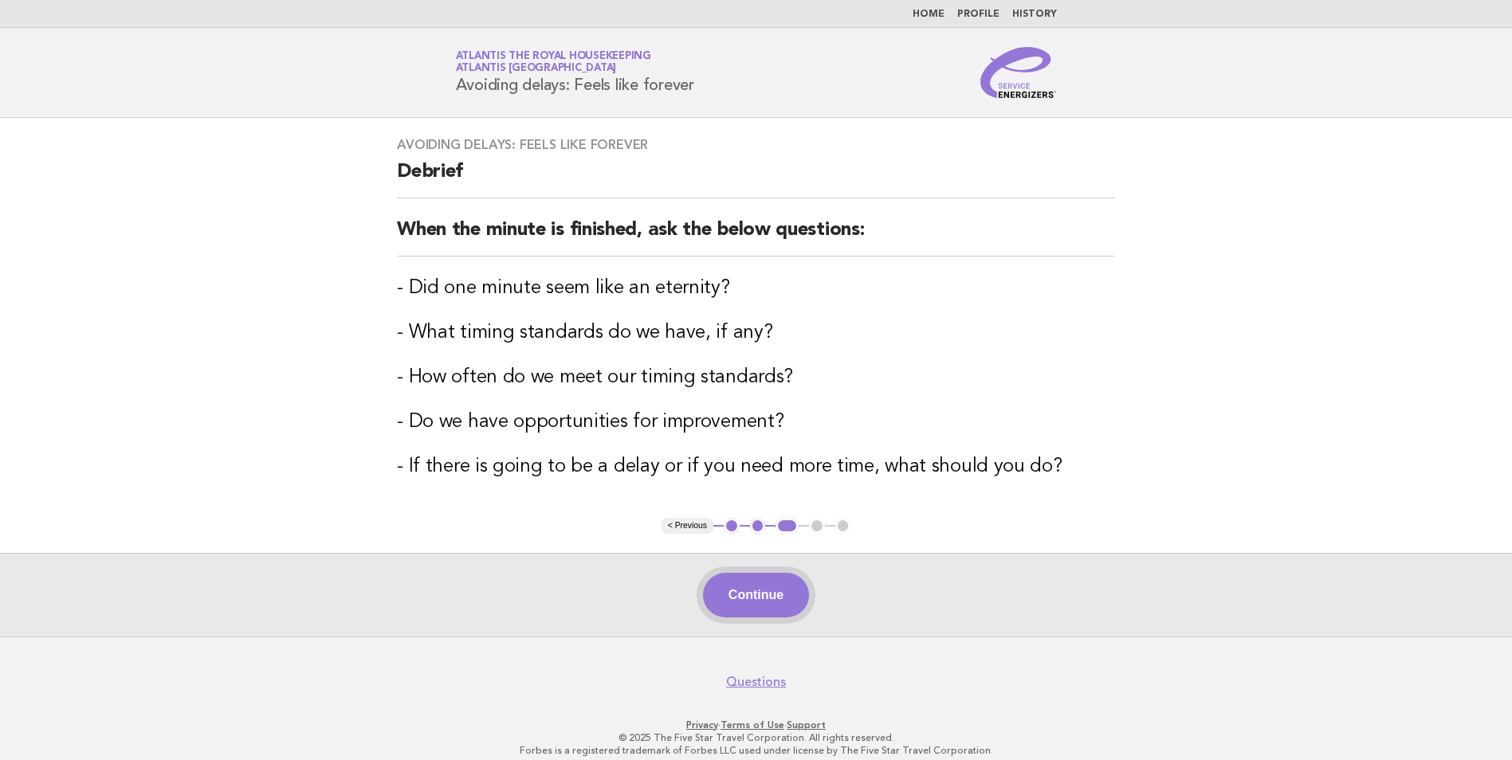
click at [752, 600] on button "Continue" at bounding box center [756, 595] width 106 height 45
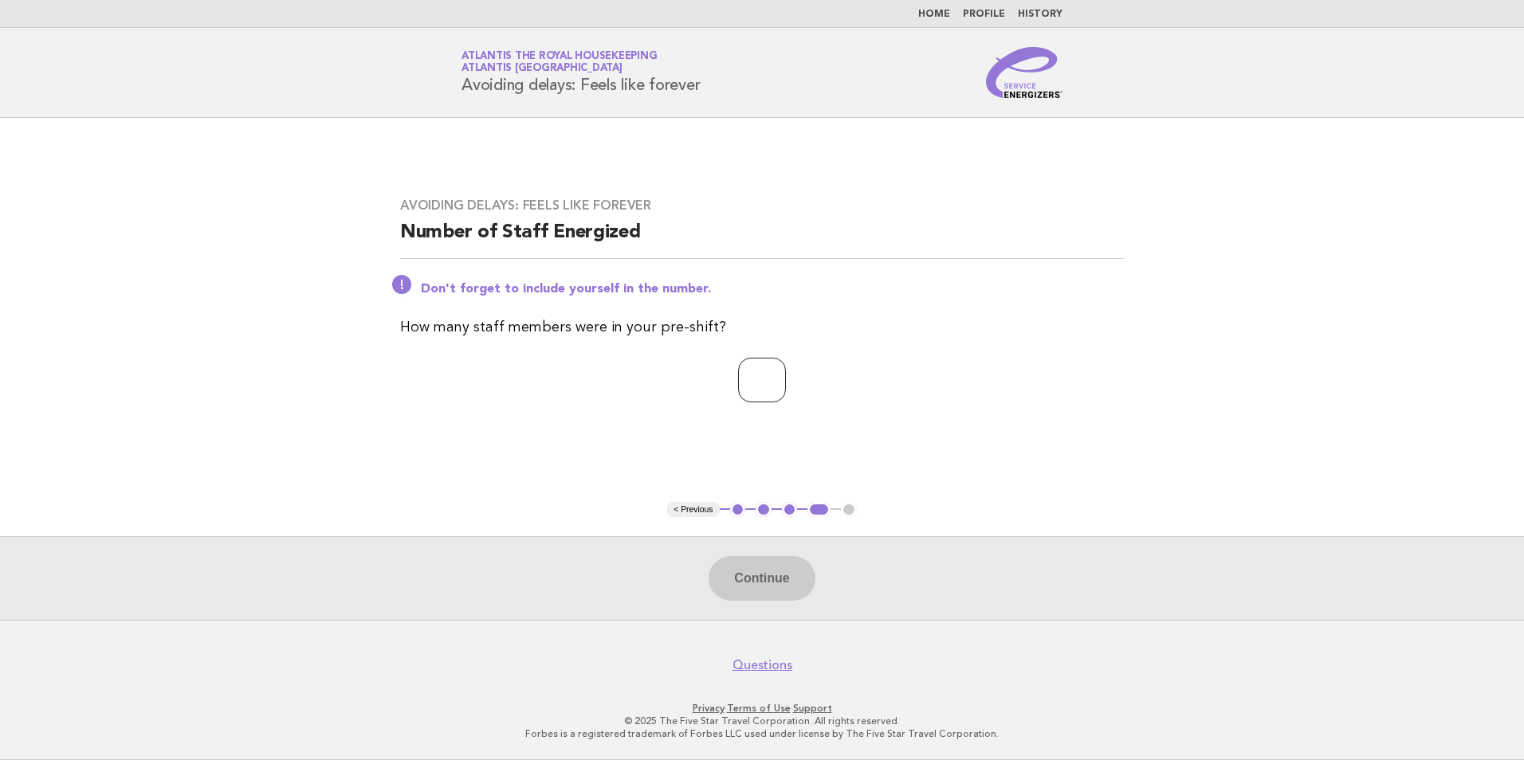
click at [752, 393] on input "number" at bounding box center [762, 380] width 48 height 45
type input "**"
click at [781, 570] on button "Continue" at bounding box center [762, 578] width 106 height 45
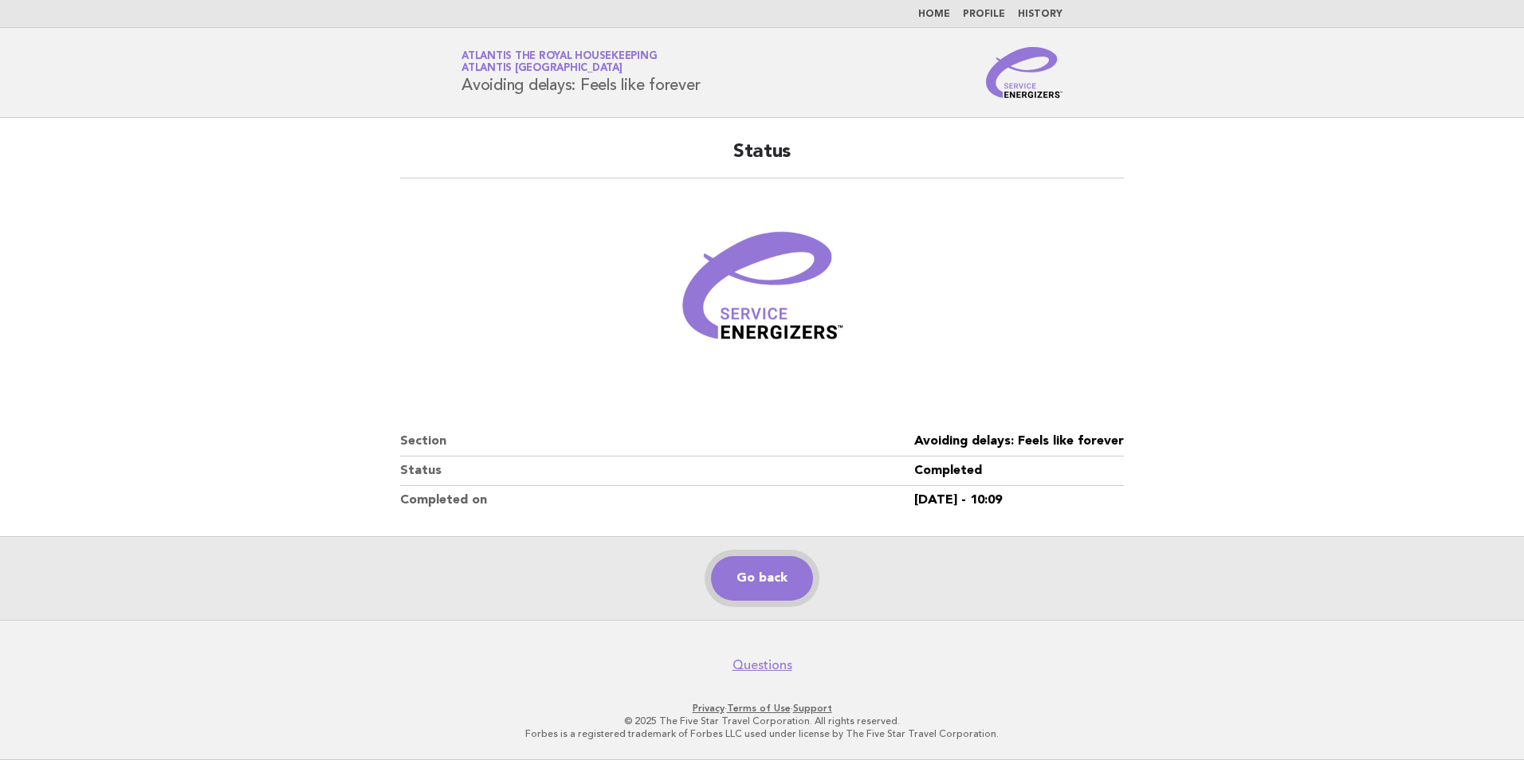
click at [753, 582] on link "Go back" at bounding box center [762, 578] width 102 height 45
